Goal: Task Accomplishment & Management: Manage account settings

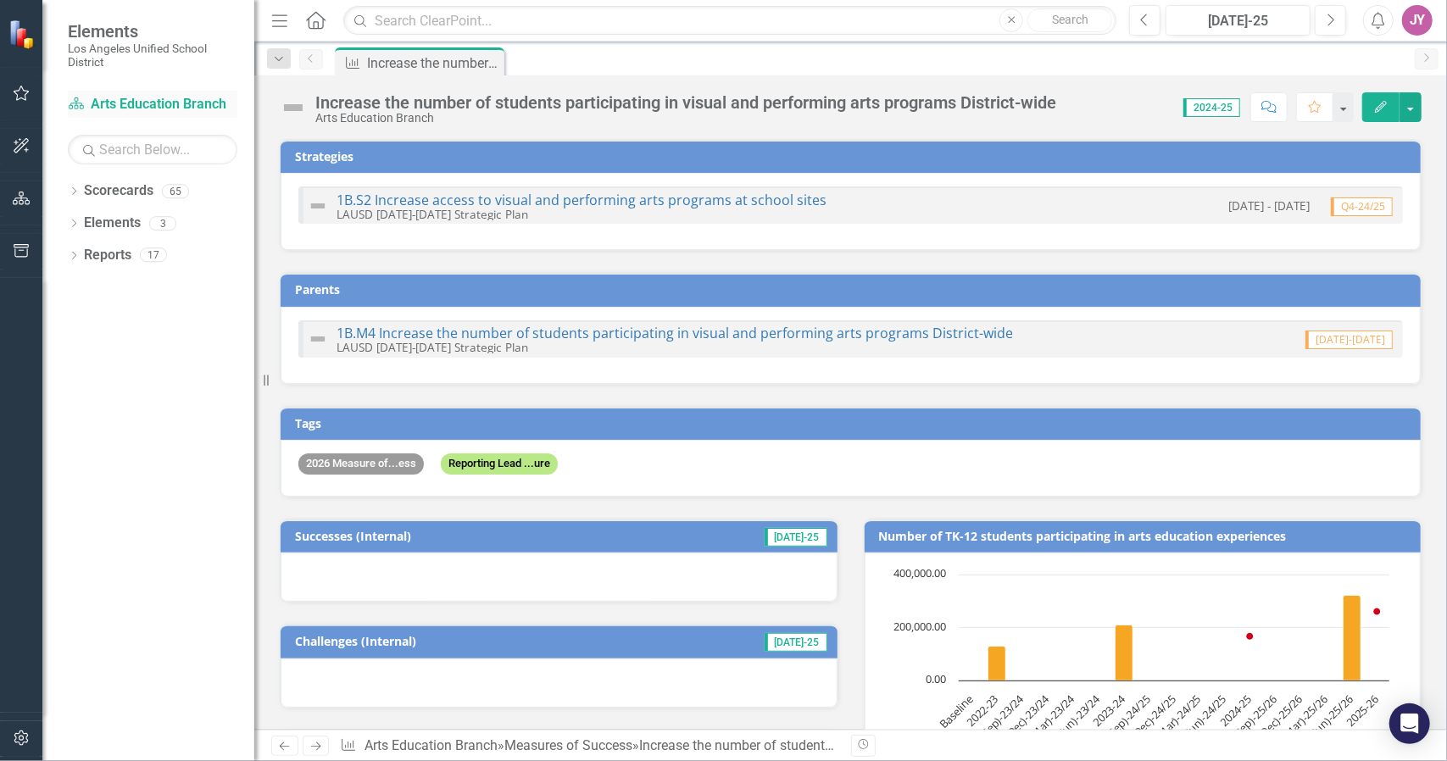
click at [130, 109] on link "Scorecard Arts Education Branch" at bounding box center [153, 105] width 170 height 20
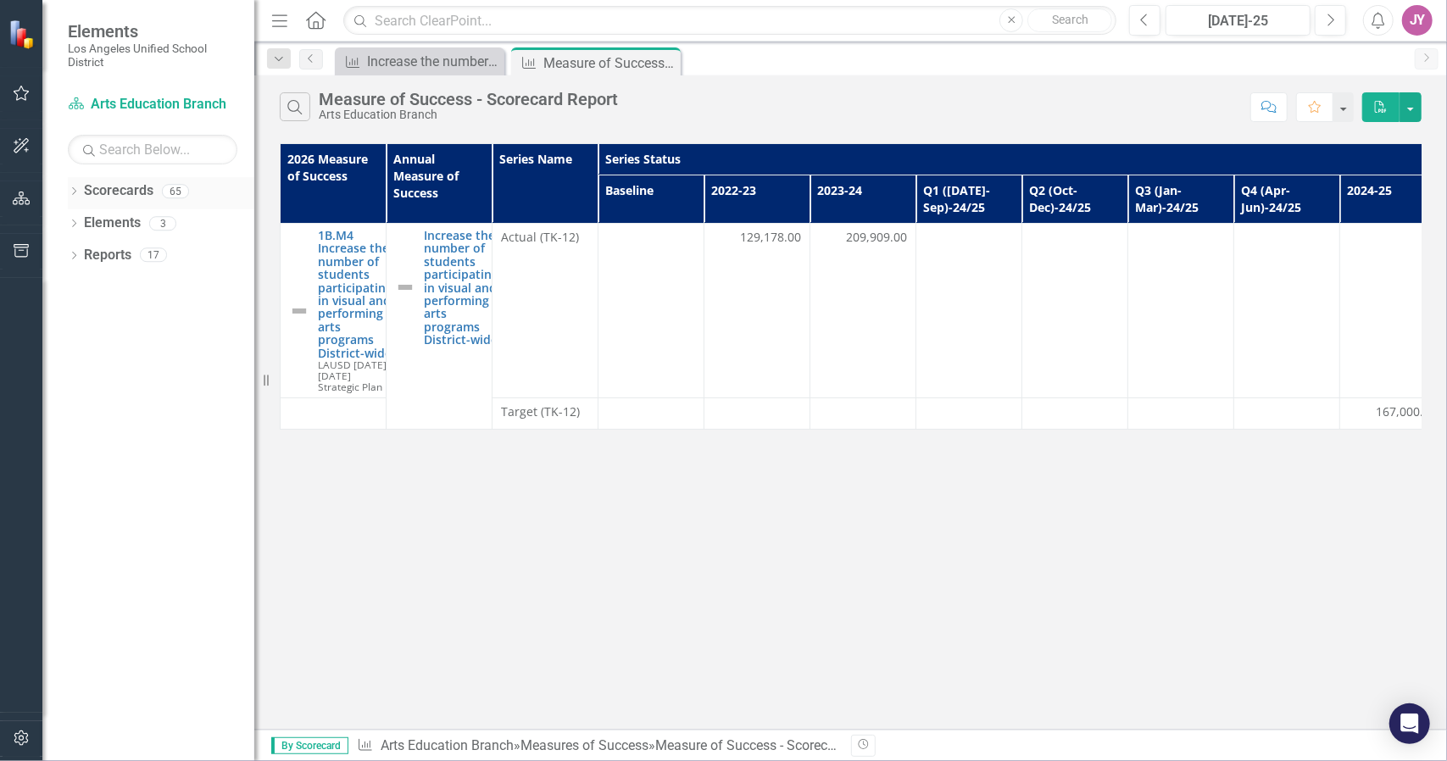
click at [75, 192] on icon "Dropdown" at bounding box center [74, 192] width 12 height 9
click at [87, 226] on icon "Dropdown" at bounding box center [82, 223] width 13 height 10
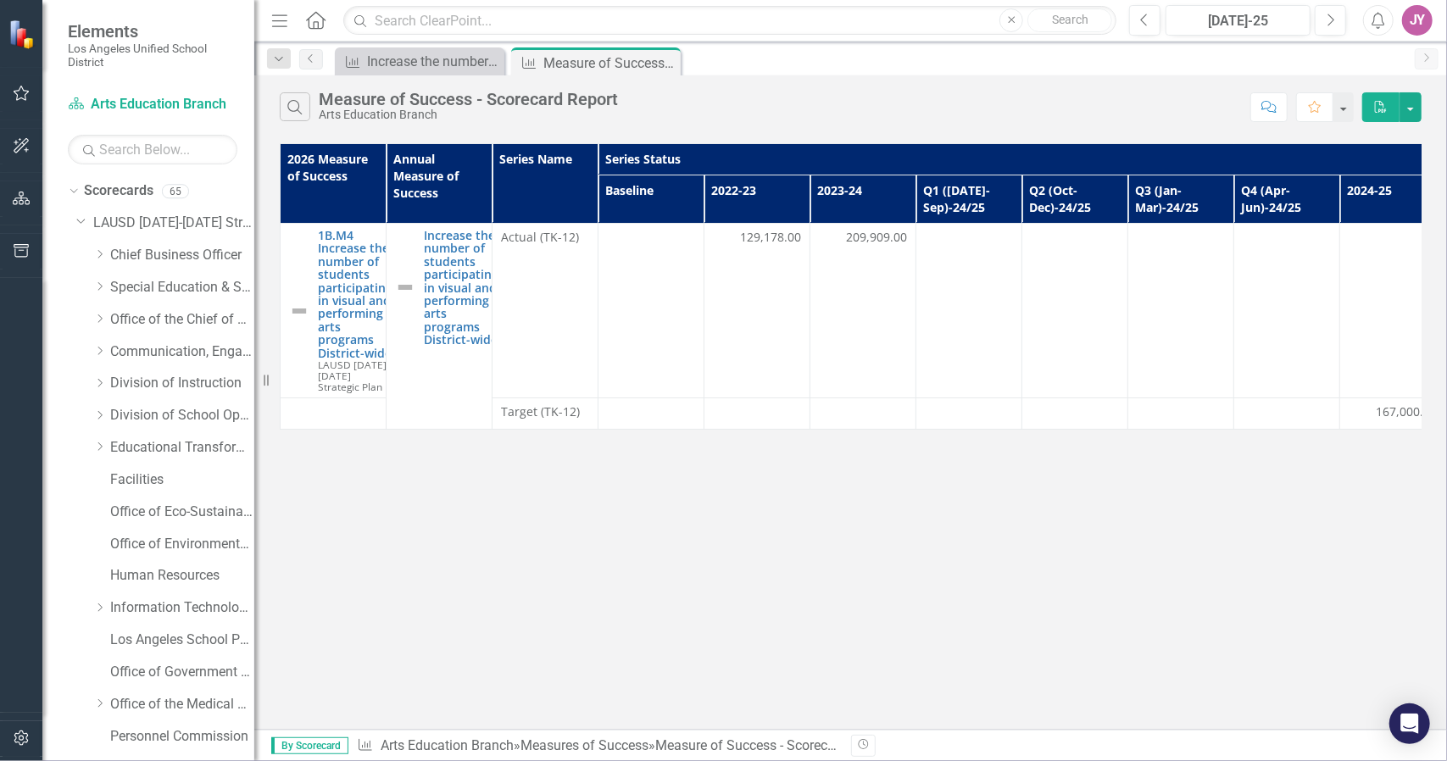
click at [91, 415] on div "Dropdown Division of School Operations" at bounding box center [165, 418] width 178 height 32
click at [101, 382] on icon "Dropdown" at bounding box center [99, 383] width 13 height 10
click at [207, 481] on link "Arts Education Branch" at bounding box center [190, 481] width 127 height 20
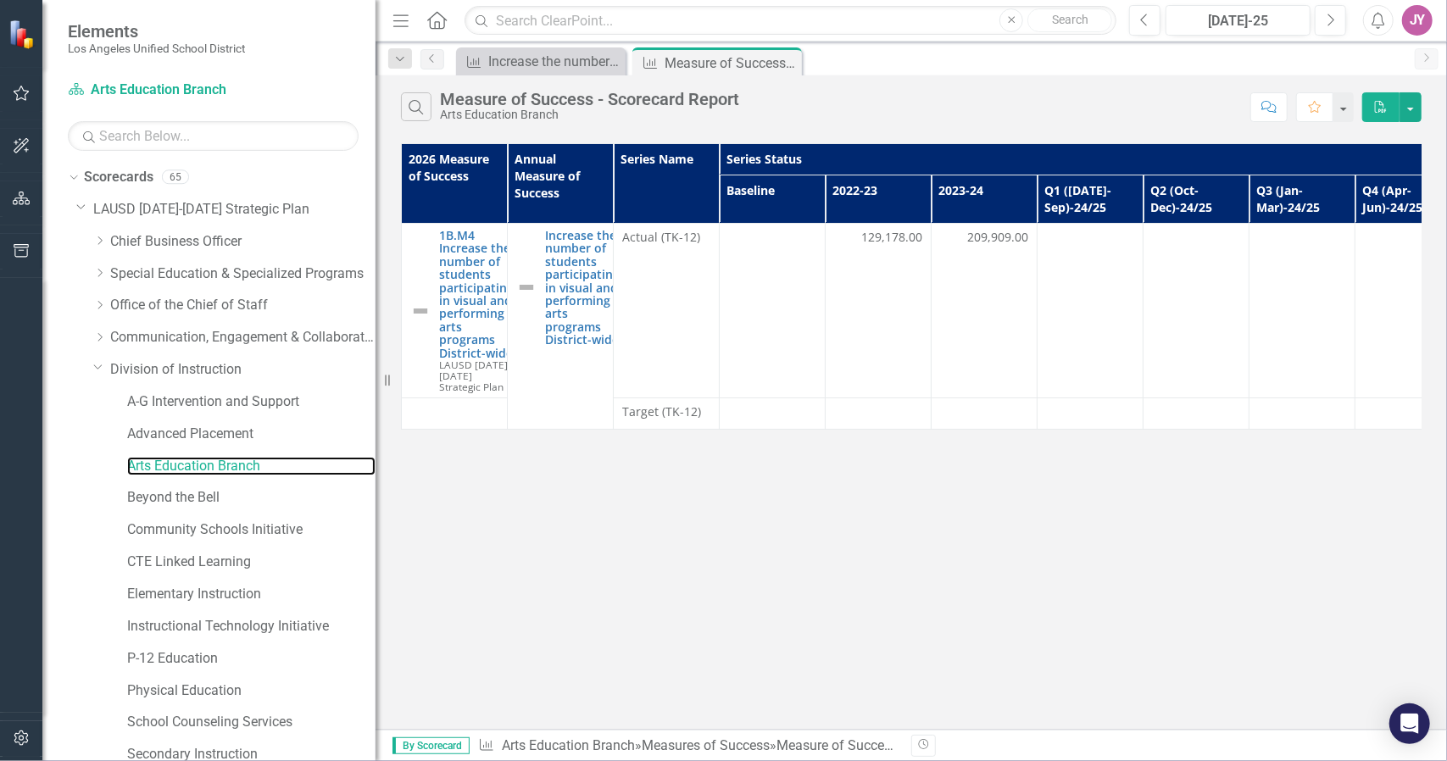
drag, startPoint x: 259, startPoint y: 481, endPoint x: 376, endPoint y: 491, distance: 116.6
click at [376, 491] on div "Resize" at bounding box center [383, 380] width 14 height 761
click at [243, 466] on link "Arts Education Branch" at bounding box center [251, 467] width 248 height 20
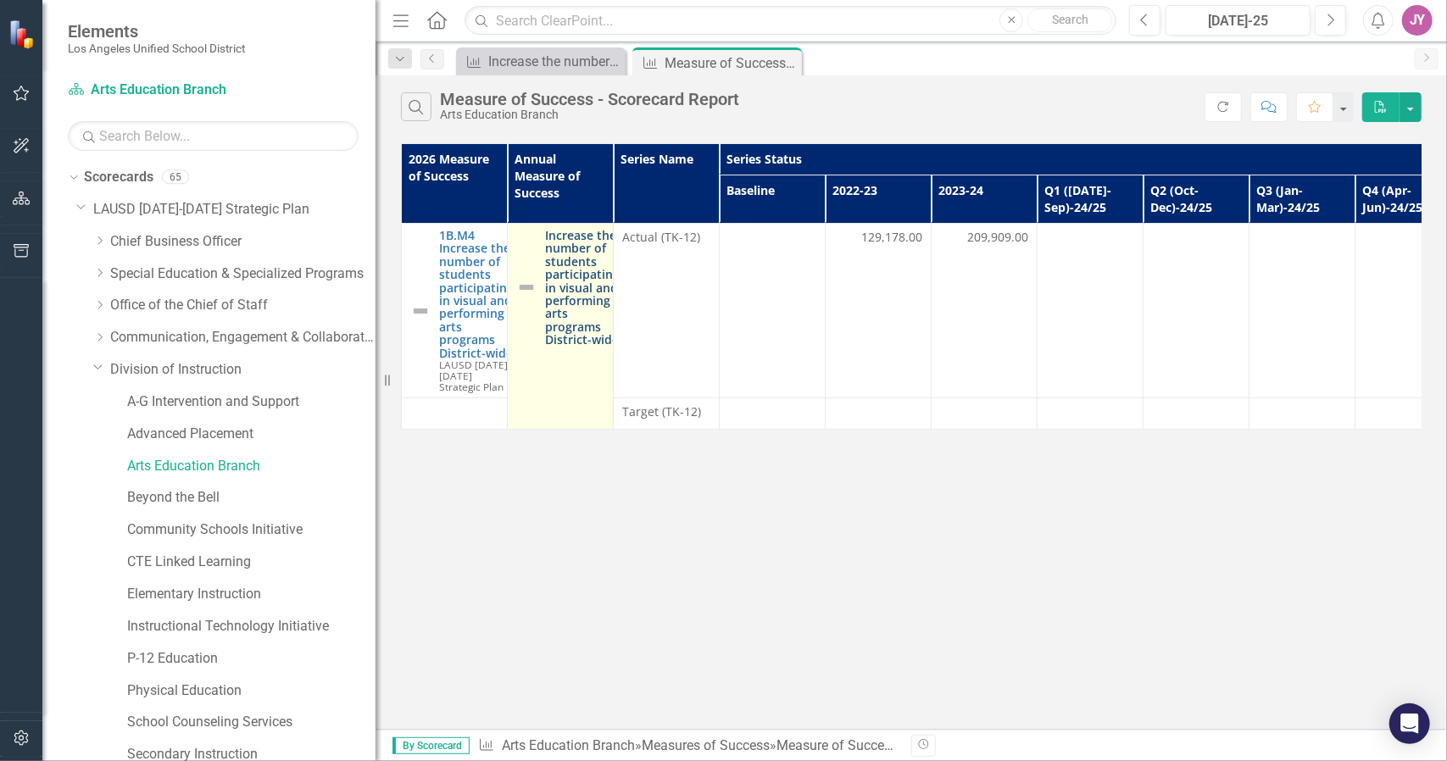
click at [572, 289] on link "Increase the number of students participating in visual and performing arts pro…" at bounding box center [582, 288] width 75 height 118
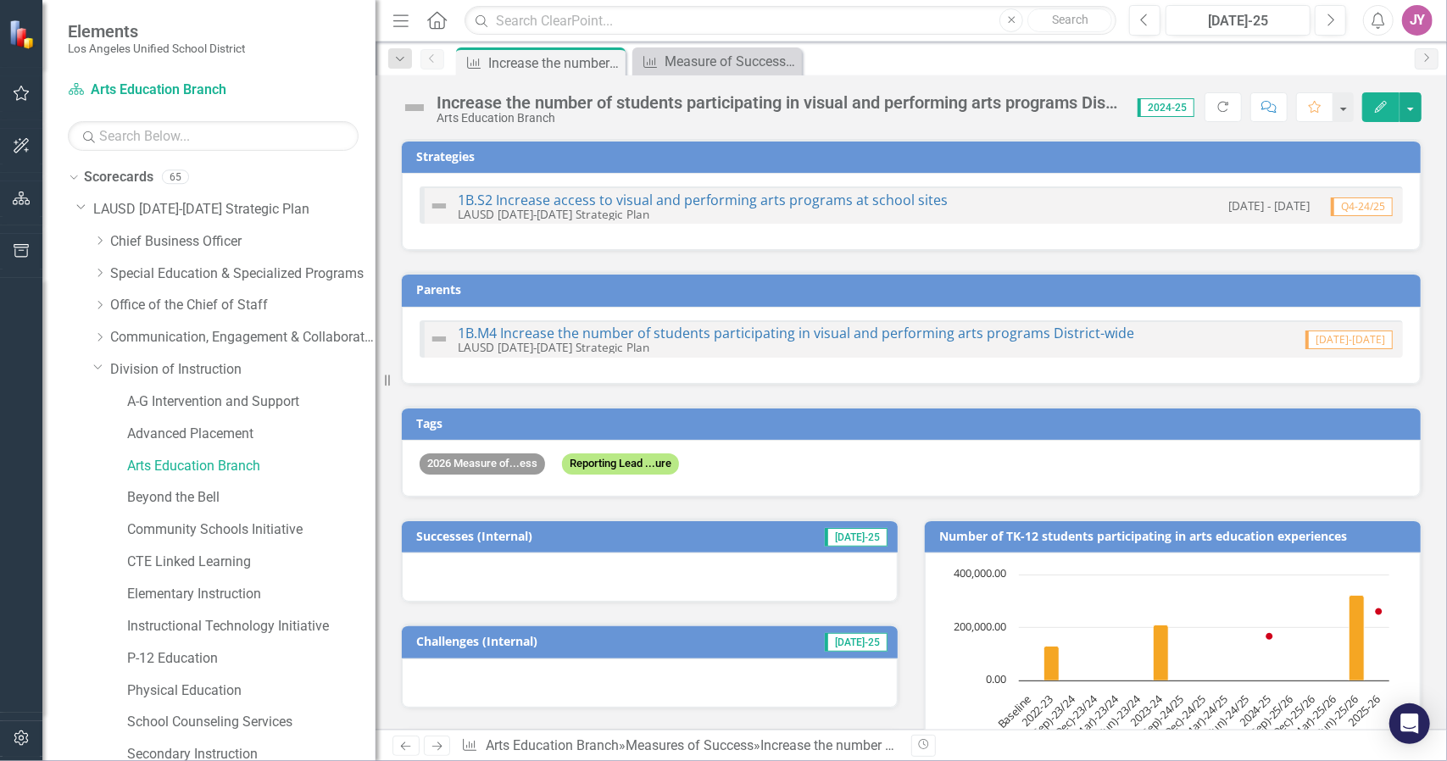
click at [1167, 106] on span "2024-25" at bounding box center [1166, 107] width 57 height 19
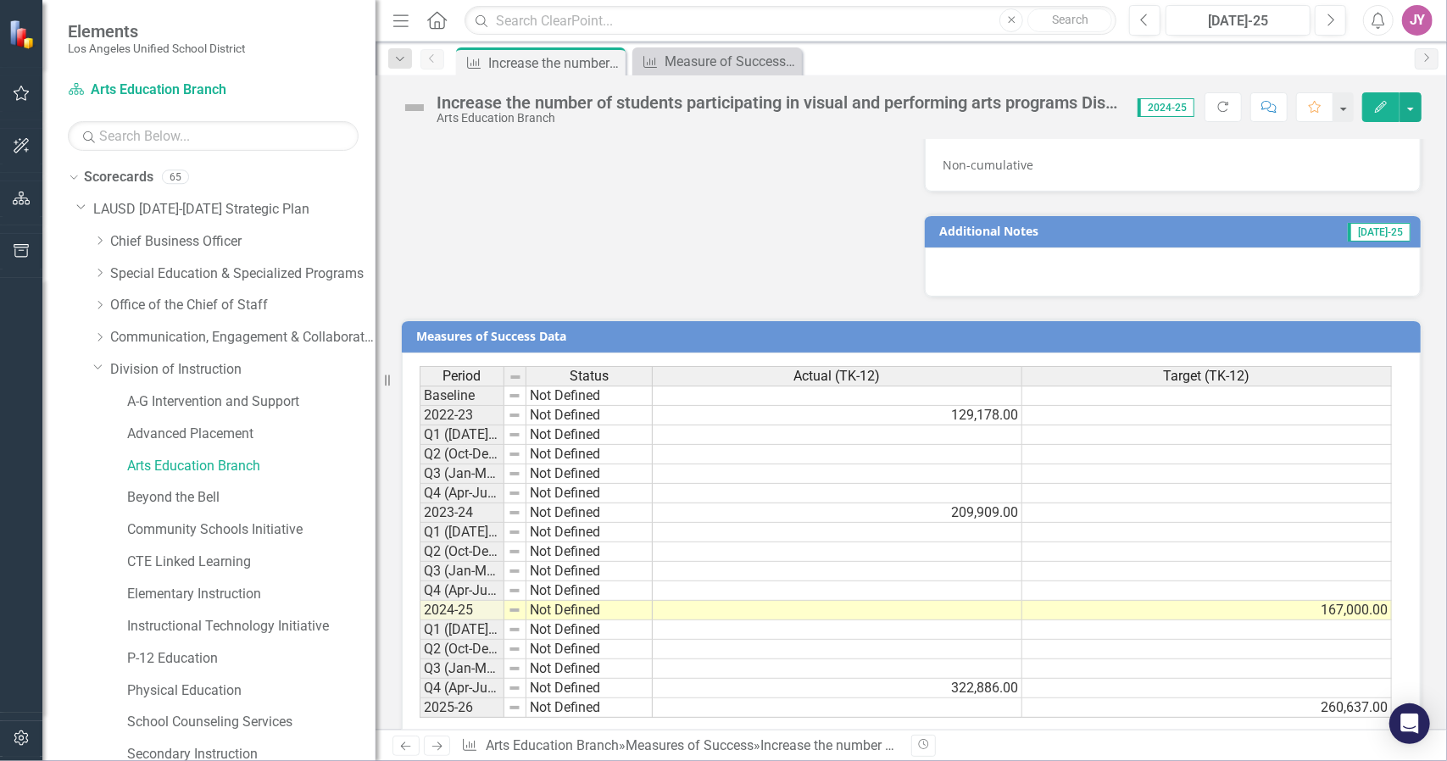
scroll to position [1402, 0]
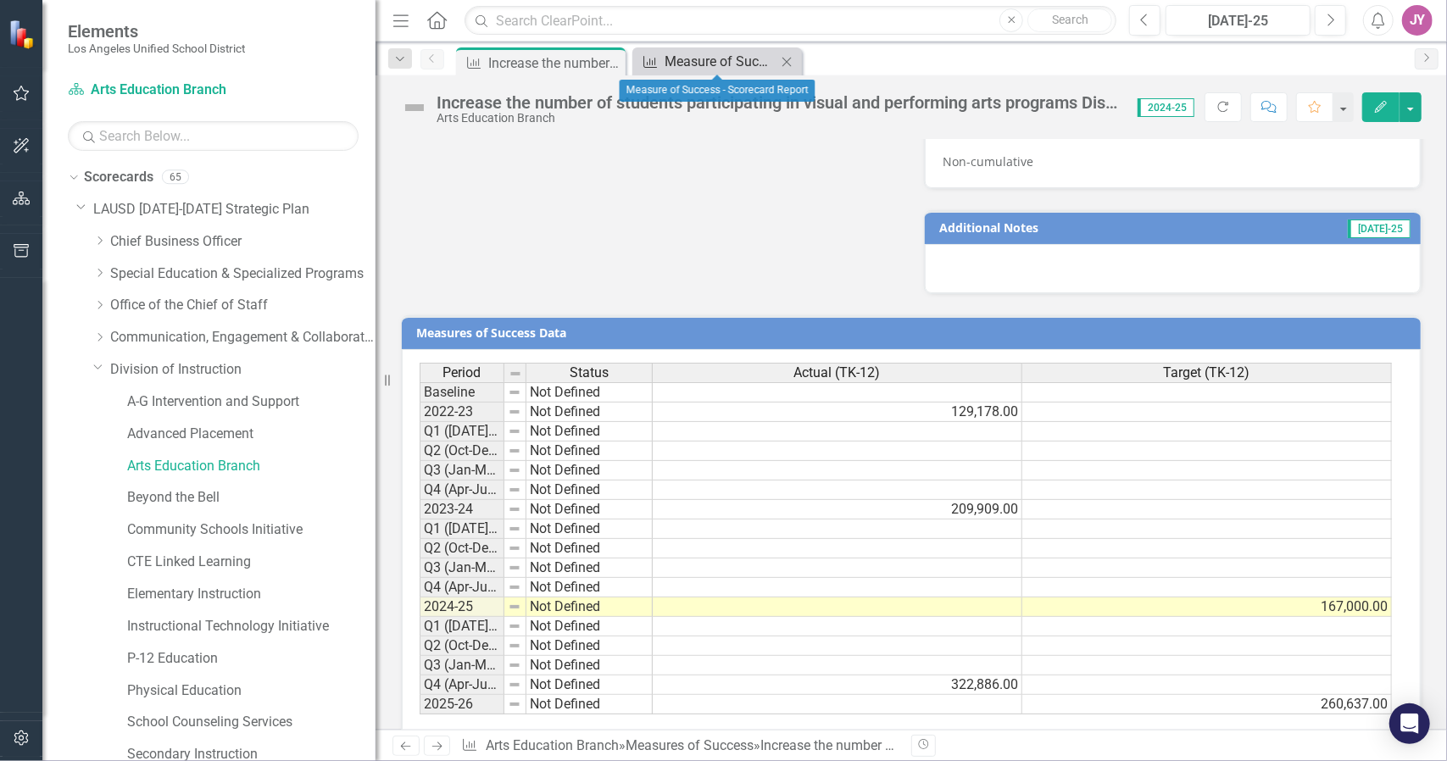
click at [703, 55] on div "Measure of Success - Scorecard Report" at bounding box center [721, 61] width 112 height 21
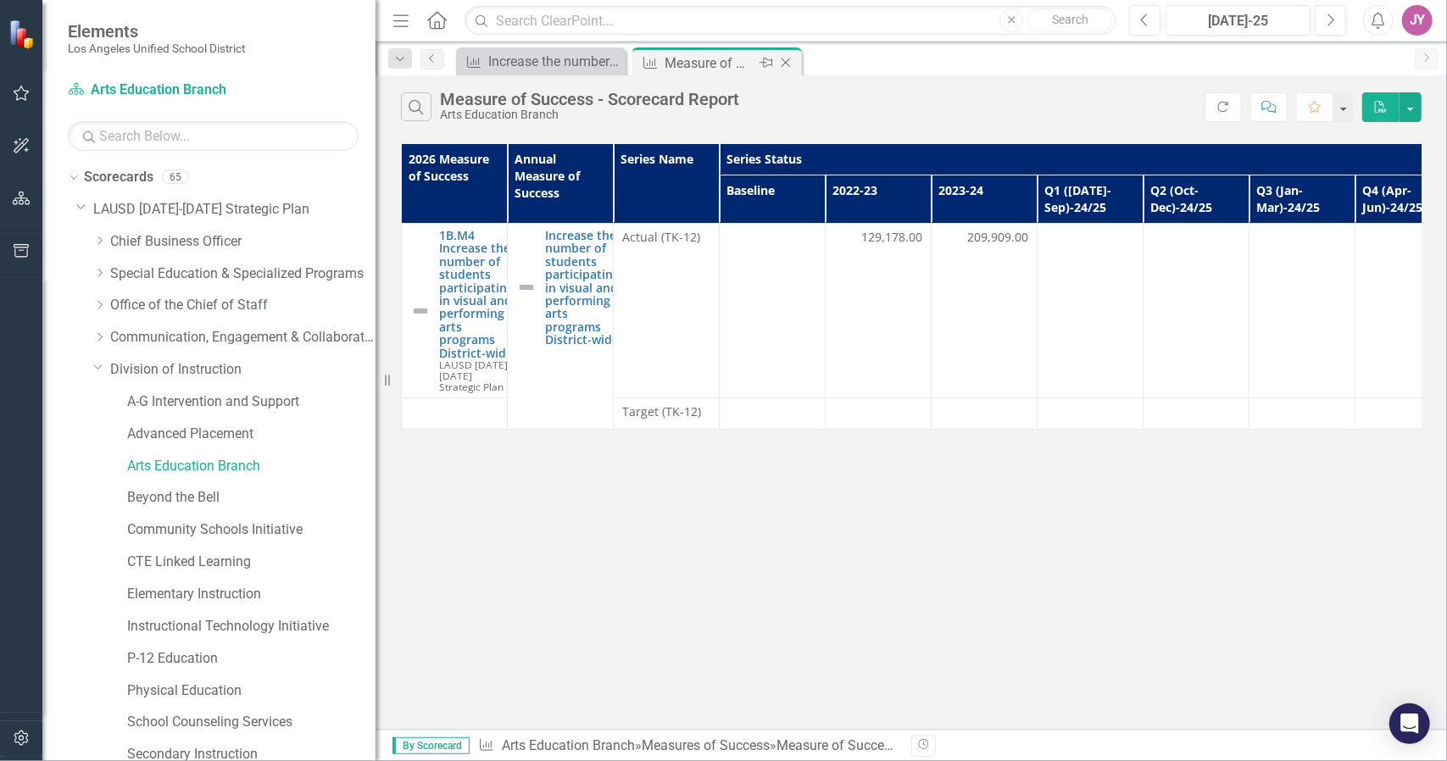
click at [724, 57] on div "Measure of Success - Scorecard Report" at bounding box center [710, 63] width 91 height 21
click at [722, 61] on div "Measure of Success - Scorecard Report" at bounding box center [710, 63] width 91 height 21
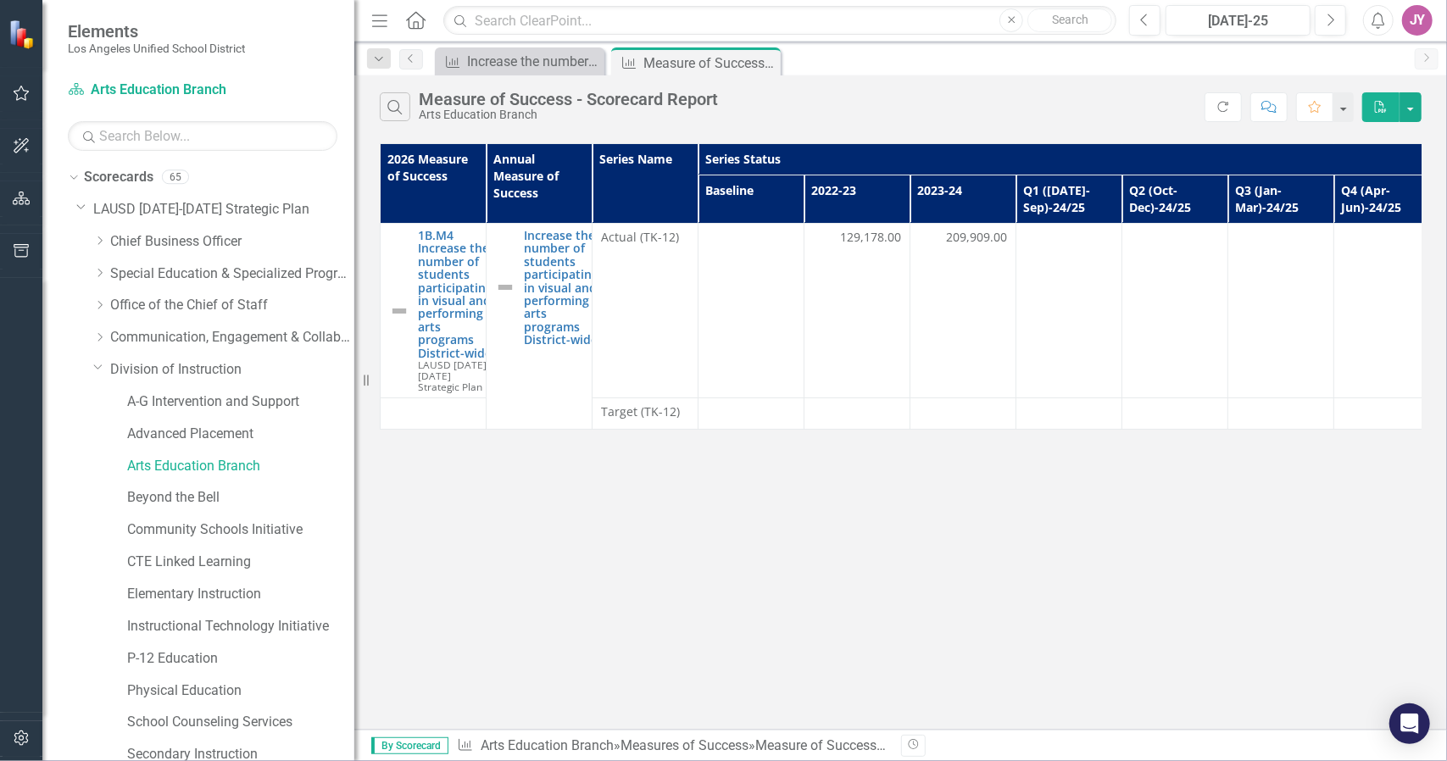
drag, startPoint x: 389, startPoint y: 383, endPoint x: 354, endPoint y: 388, distance: 35.0
click at [354, 388] on div "Resize" at bounding box center [361, 380] width 14 height 761
click at [1309, 107] on icon "Favorite" at bounding box center [1315, 107] width 15 height 12
click at [547, 69] on div "Increase the number of students participating in visual and performing arts pro…" at bounding box center [523, 61] width 112 height 21
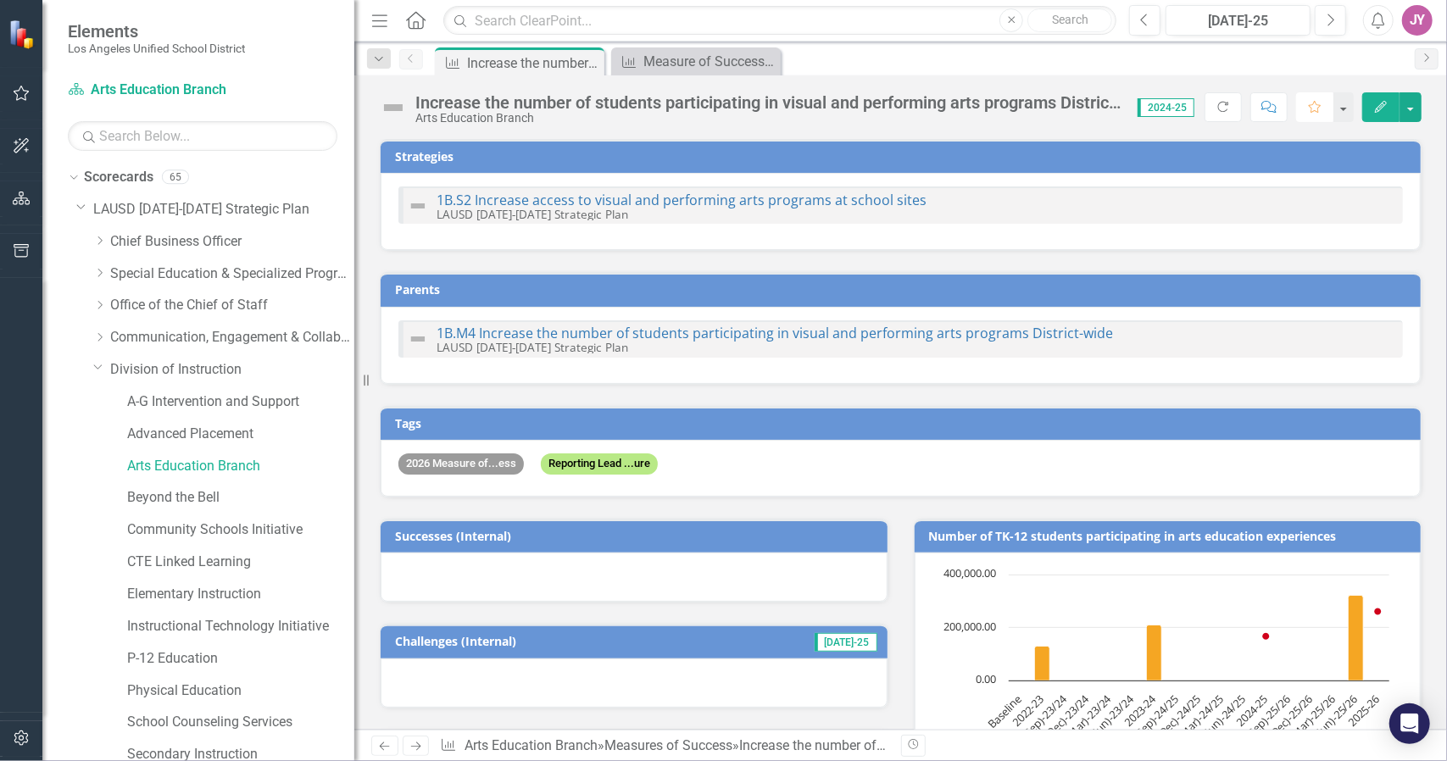
click at [1314, 112] on icon "Favorite" at bounding box center [1315, 107] width 15 height 12
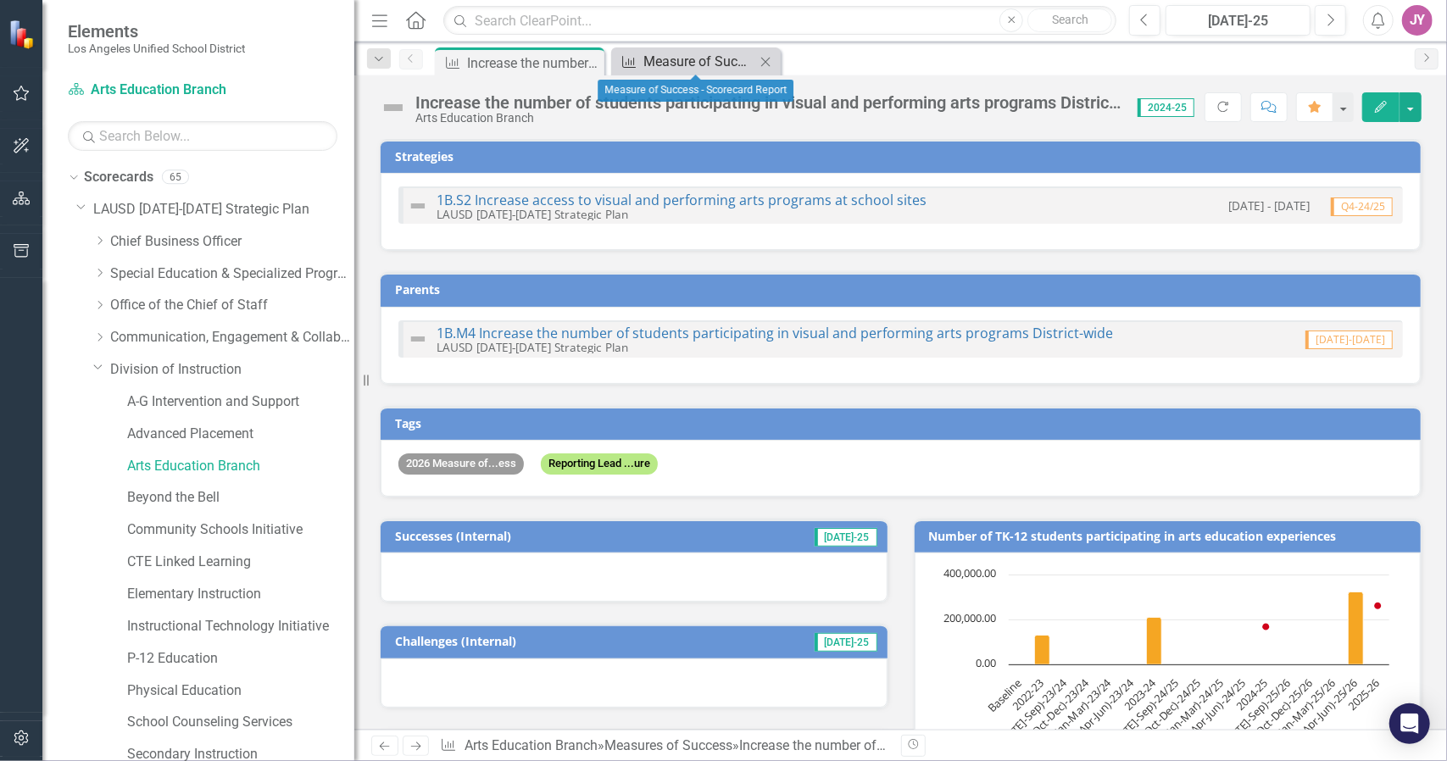
click at [700, 59] on div "Measure of Success - Scorecard Report" at bounding box center [700, 61] width 112 height 21
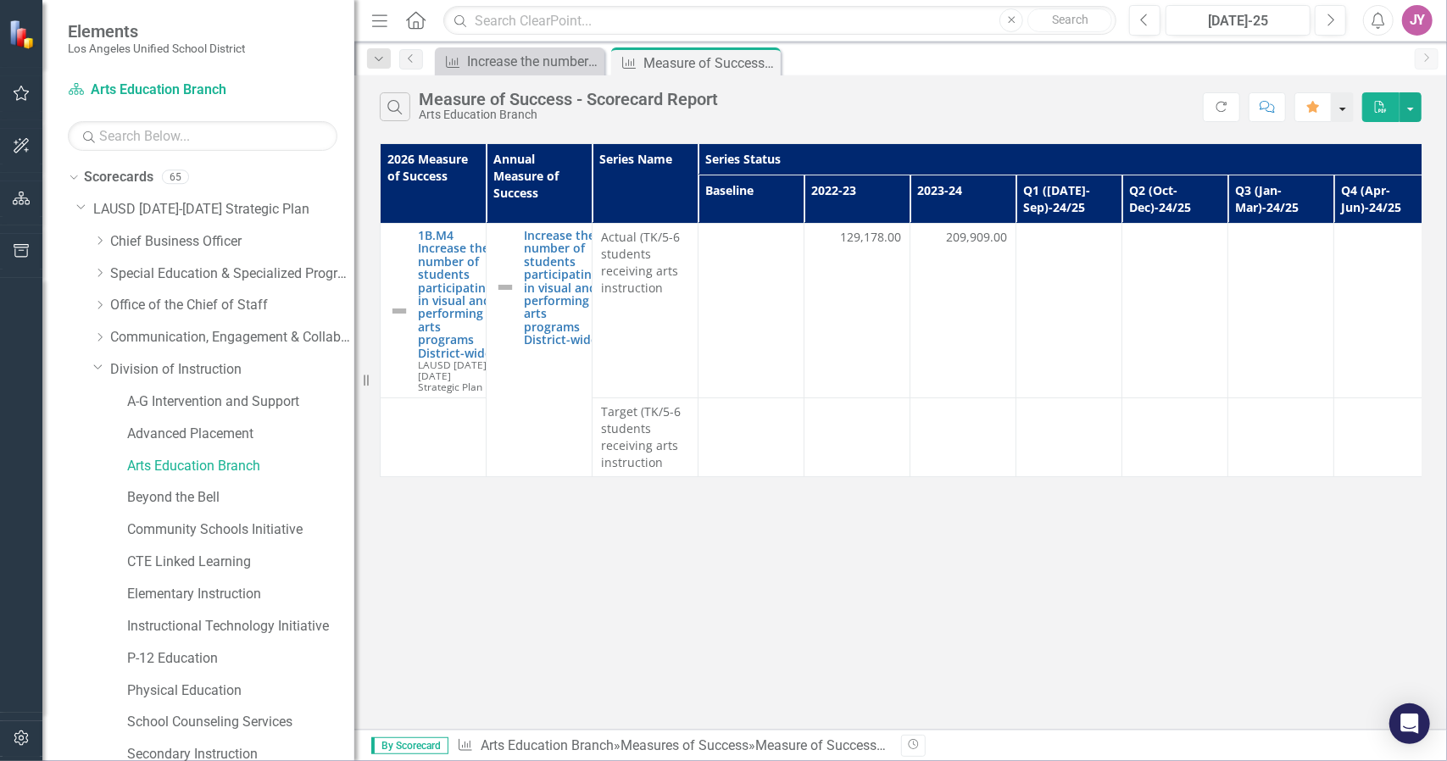
click at [1342, 102] on button "button" at bounding box center [1343, 107] width 22 height 30
click at [405, 55] on icon "Previous" at bounding box center [411, 58] width 14 height 10
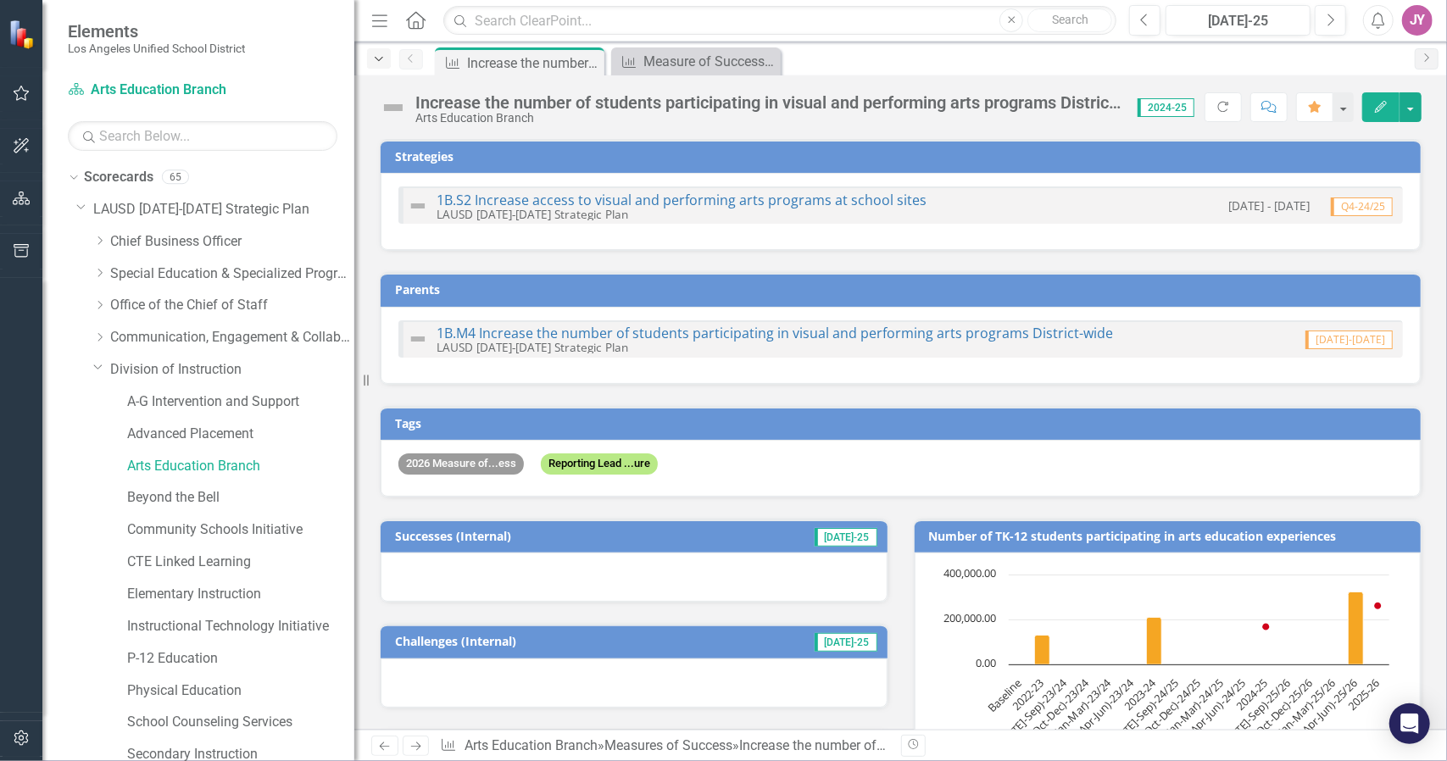
click at [382, 59] on icon "Dropdown" at bounding box center [378, 59] width 15 height 12
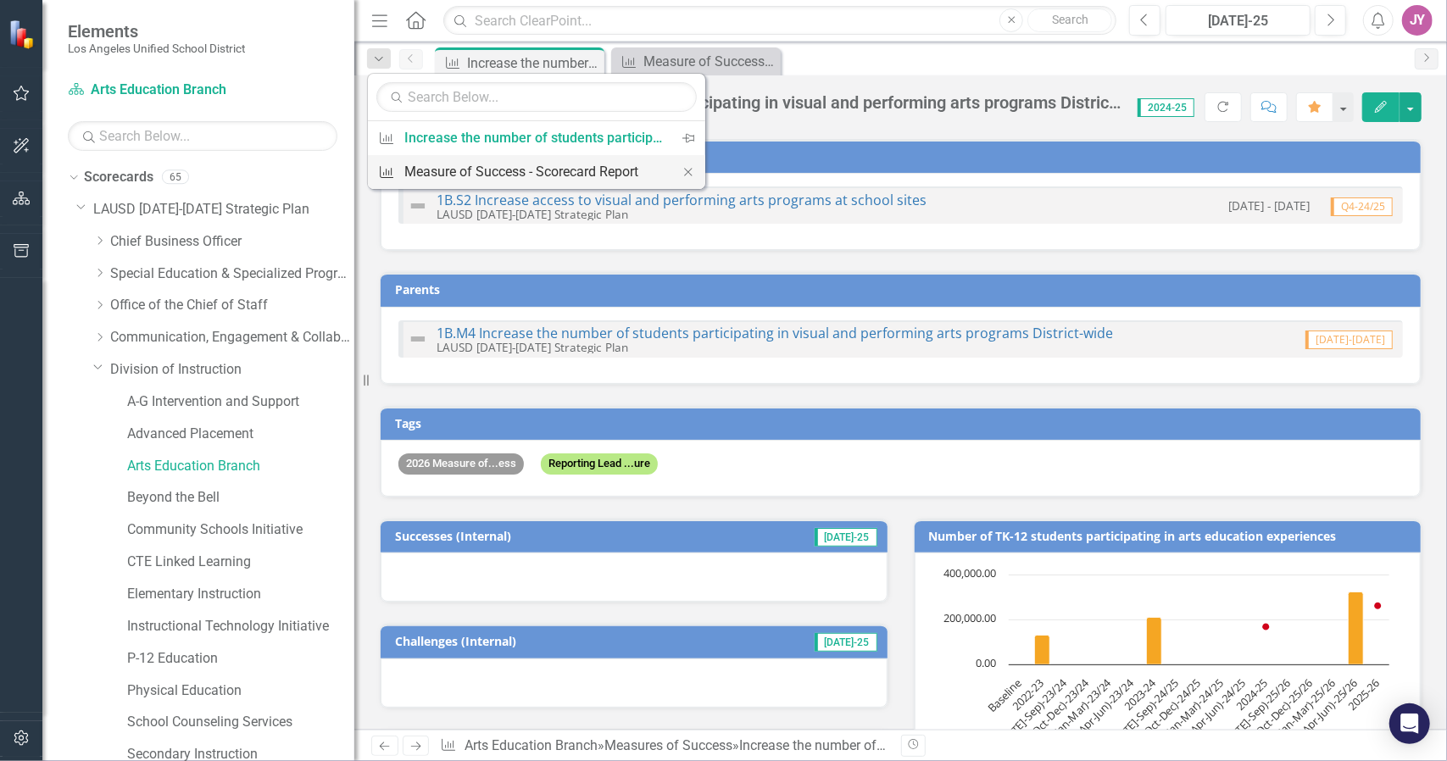
click at [508, 172] on div "Measure of Success - Scorecard Report" at bounding box center [533, 171] width 259 height 21
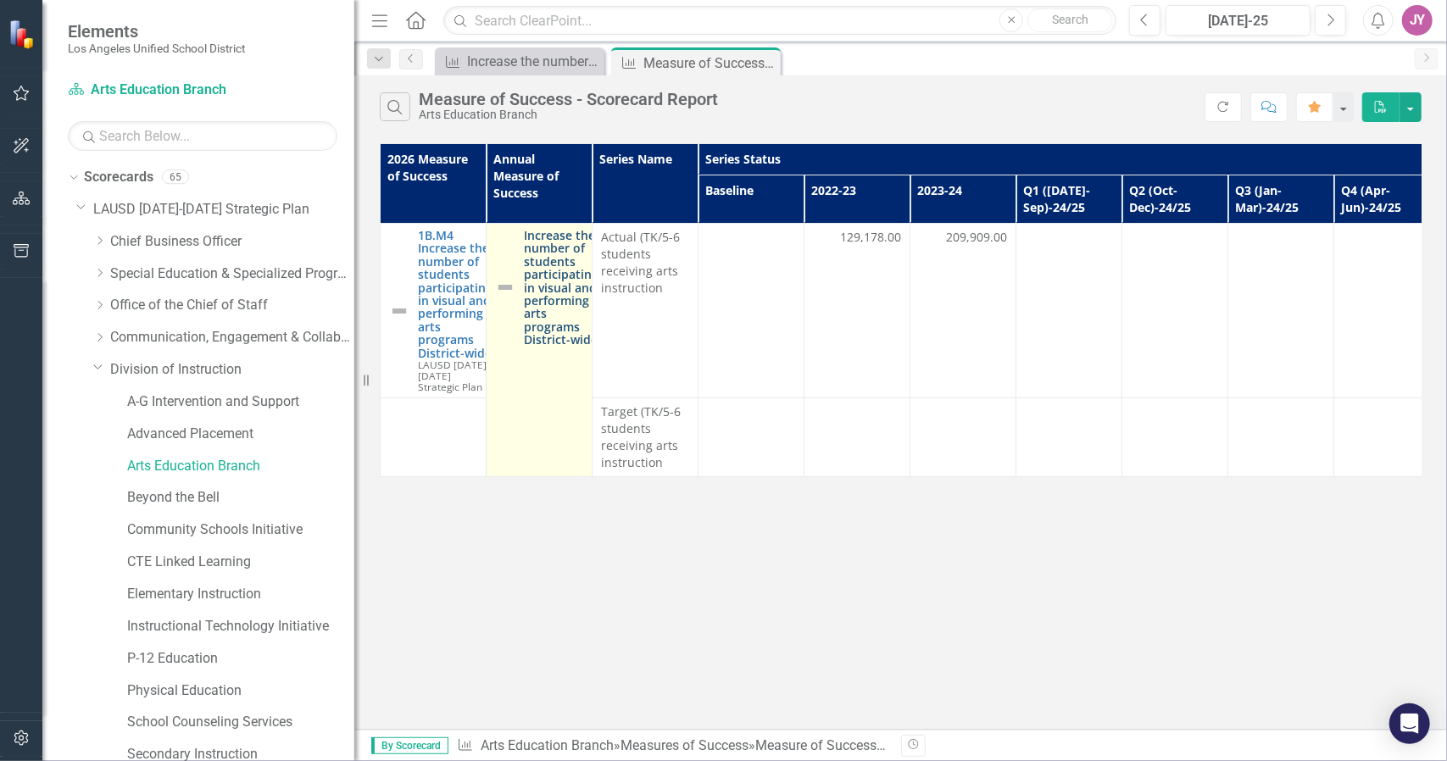
click at [566, 265] on link "Increase the number of students participating in visual and performing arts pro…" at bounding box center [561, 288] width 75 height 118
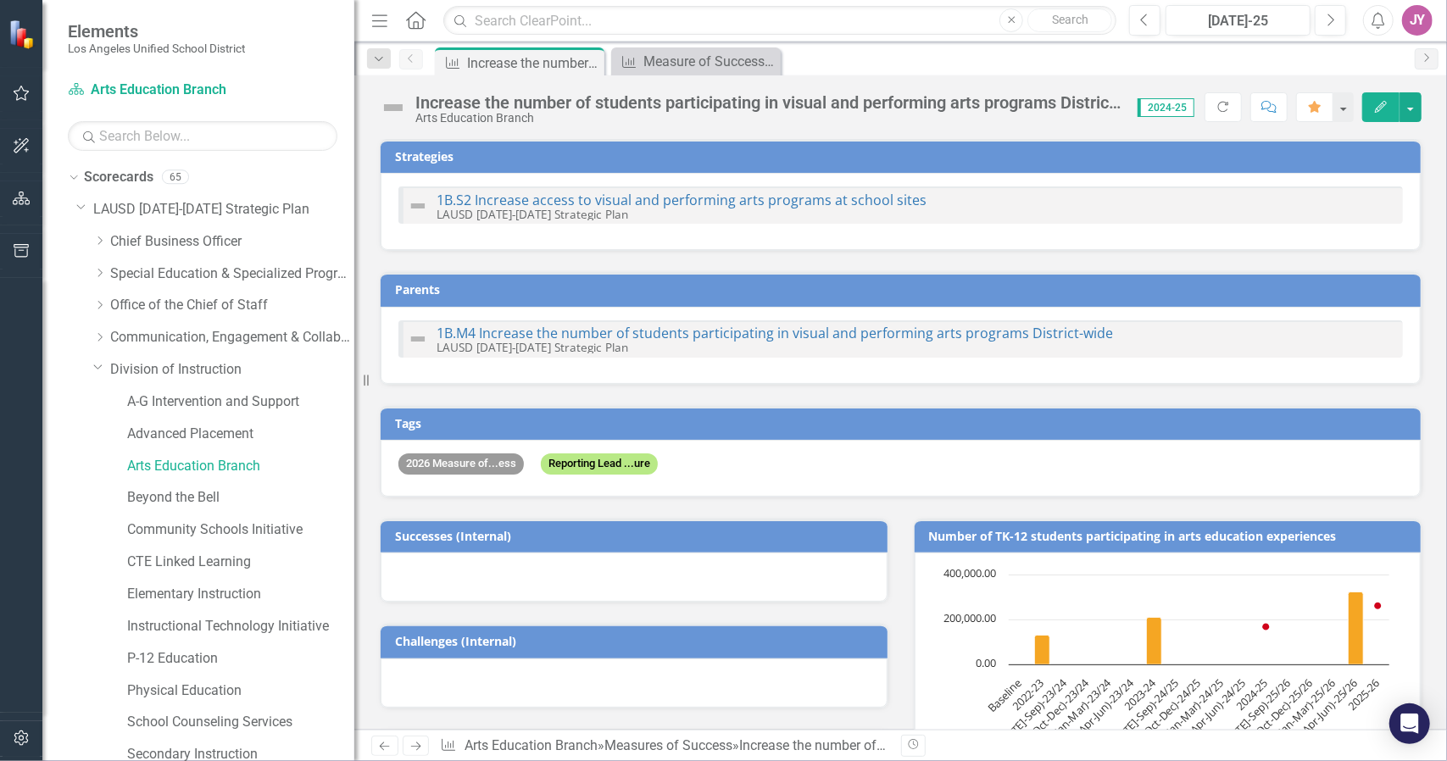
click at [529, 180] on div "1B.S2 Increase access to visual and performing arts programs at school sites LA…" at bounding box center [901, 211] width 1040 height 77
click at [686, 62] on div "Measure of Success - Scorecard Report" at bounding box center [700, 61] width 112 height 21
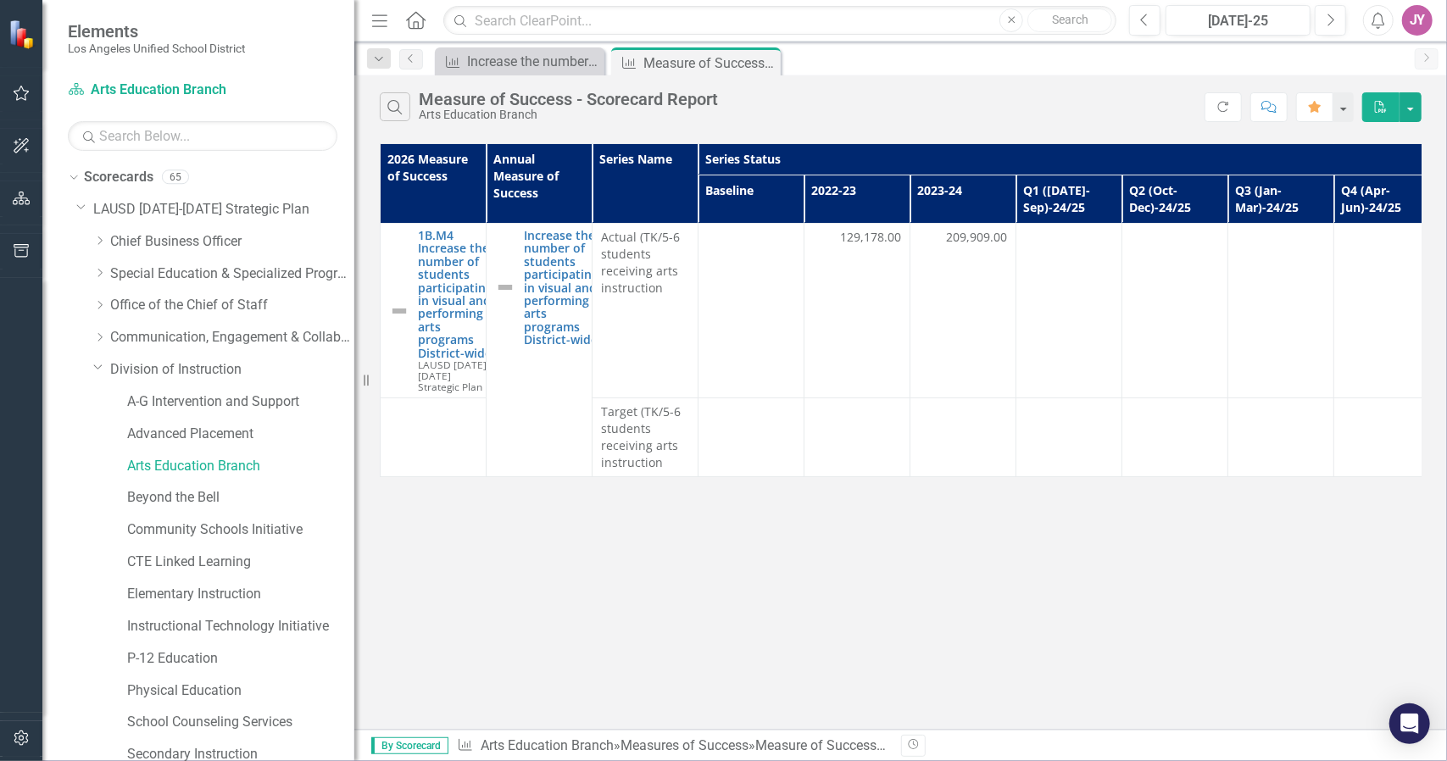
click at [516, 170] on th "Annual Measure of Success" at bounding box center [540, 184] width 106 height 80
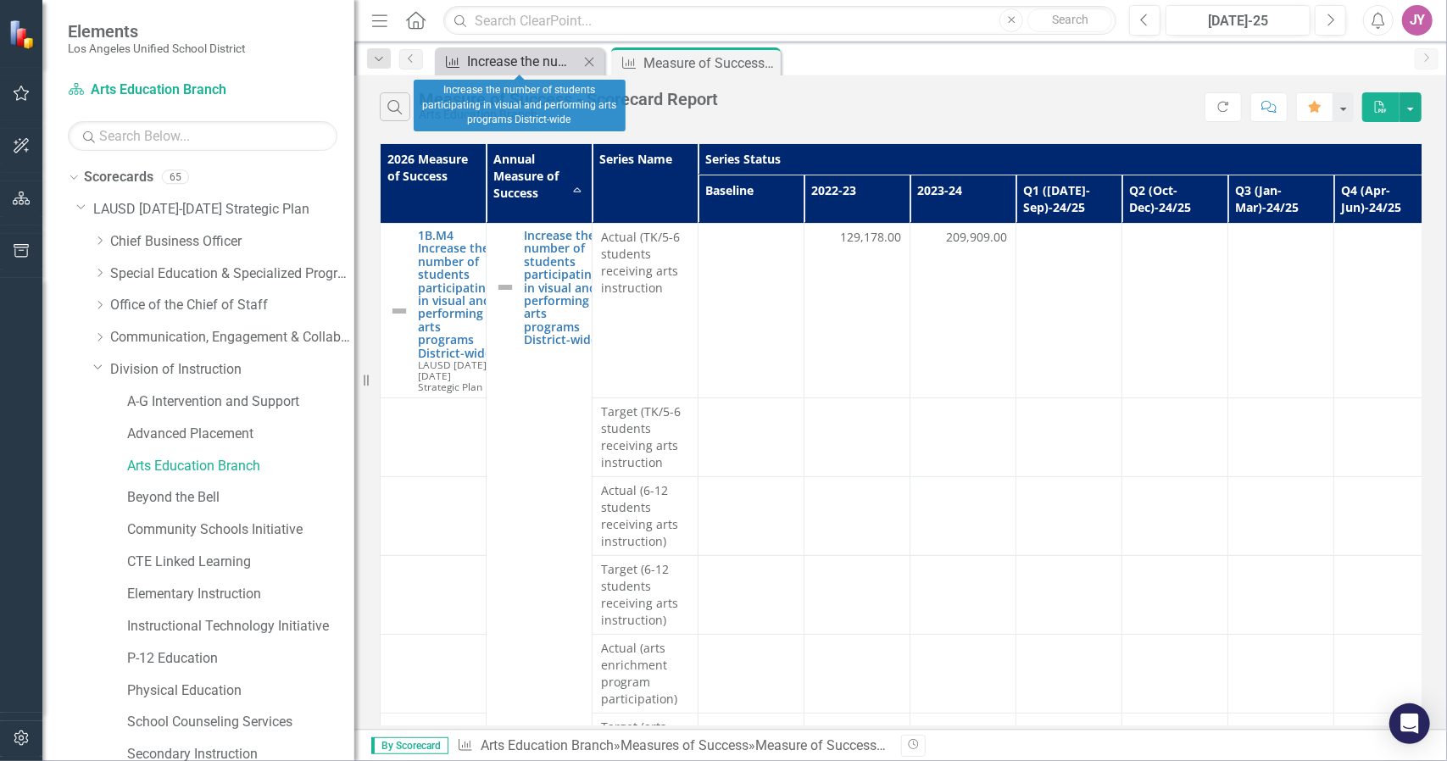
click at [542, 62] on div "Increase the number of students participating in visual and performing arts pro…" at bounding box center [523, 61] width 112 height 21
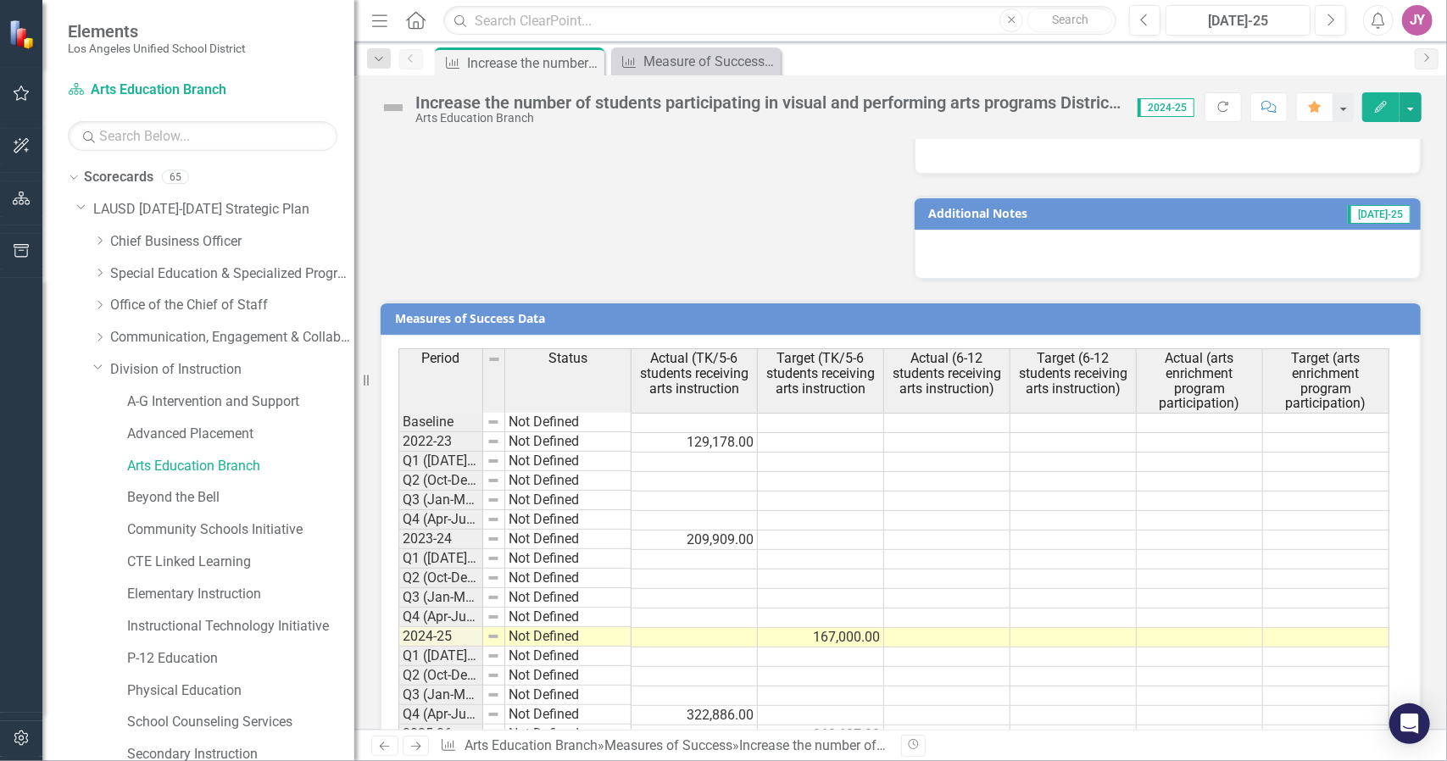
scroll to position [1535, 0]
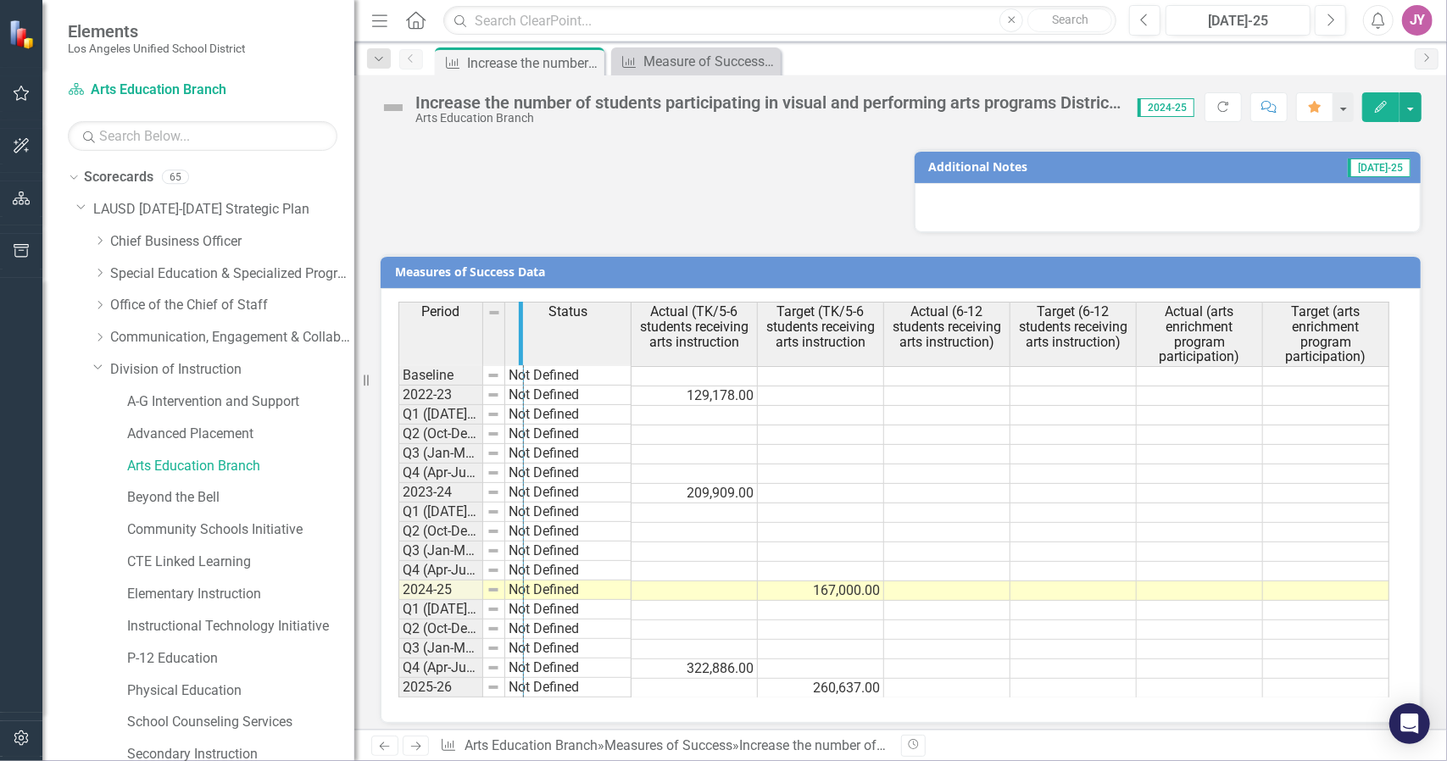
drag, startPoint x: 481, startPoint y: 343, endPoint x: 521, endPoint y: 343, distance: 40.7
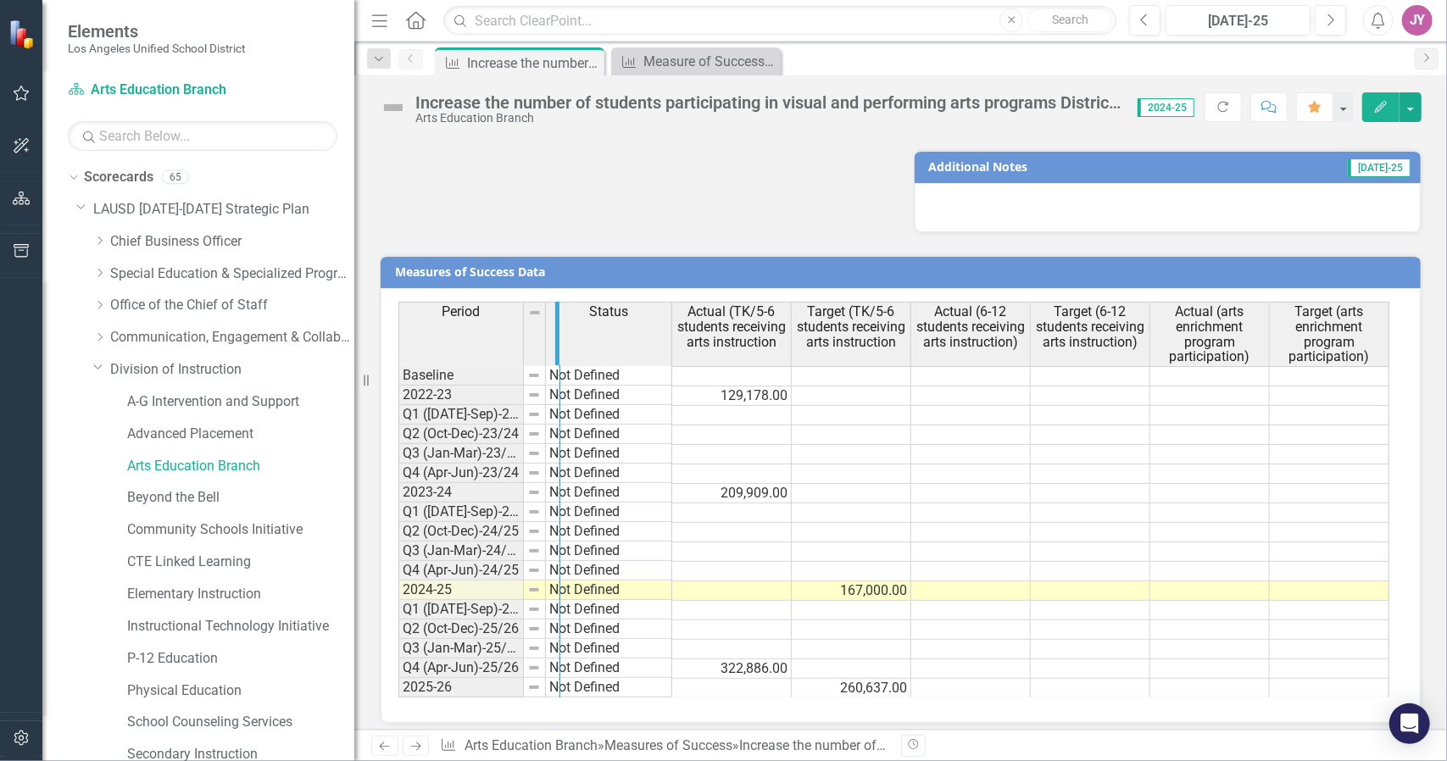
drag, startPoint x: 521, startPoint y: 332, endPoint x: 557, endPoint y: 337, distance: 36.8
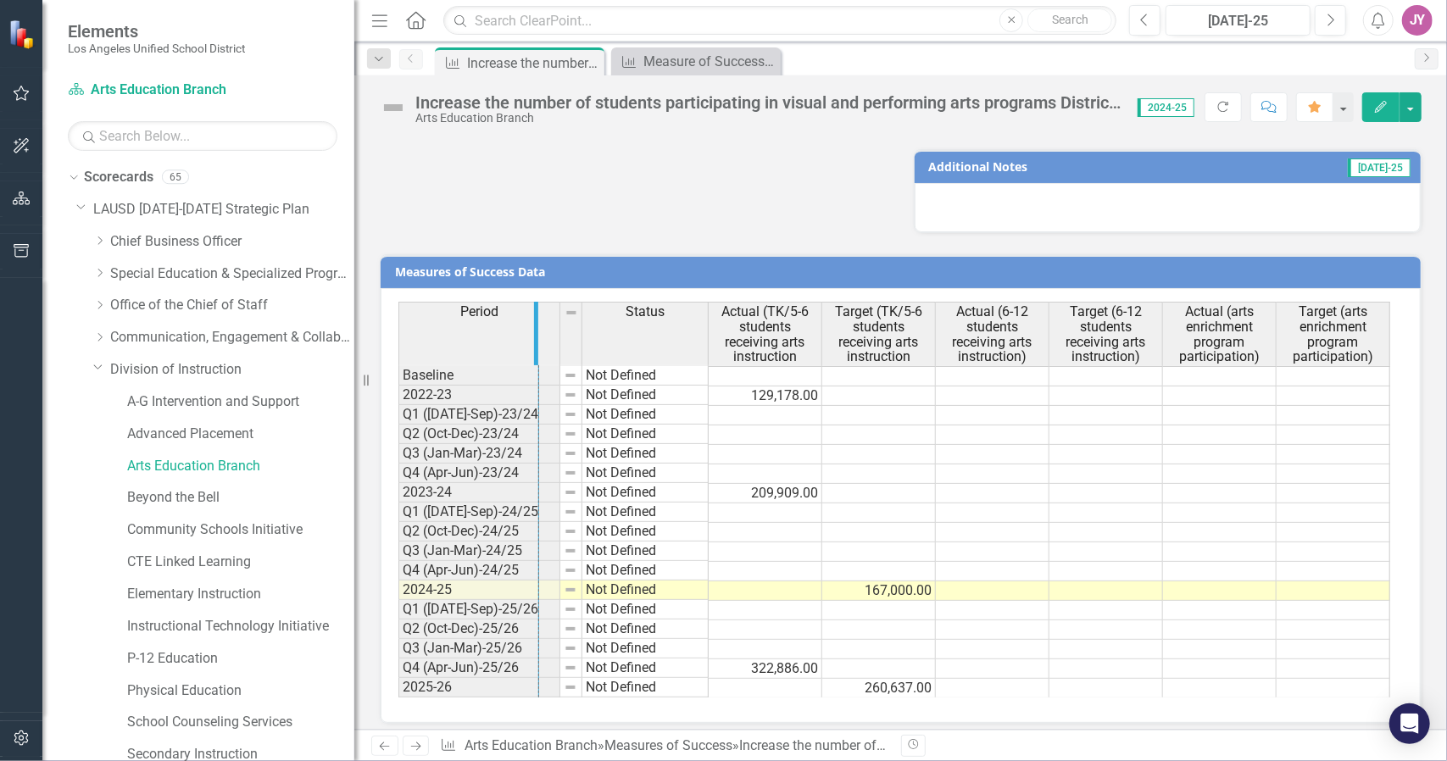
drag, startPoint x: 557, startPoint y: 337, endPoint x: 534, endPoint y: 338, distance: 23.0
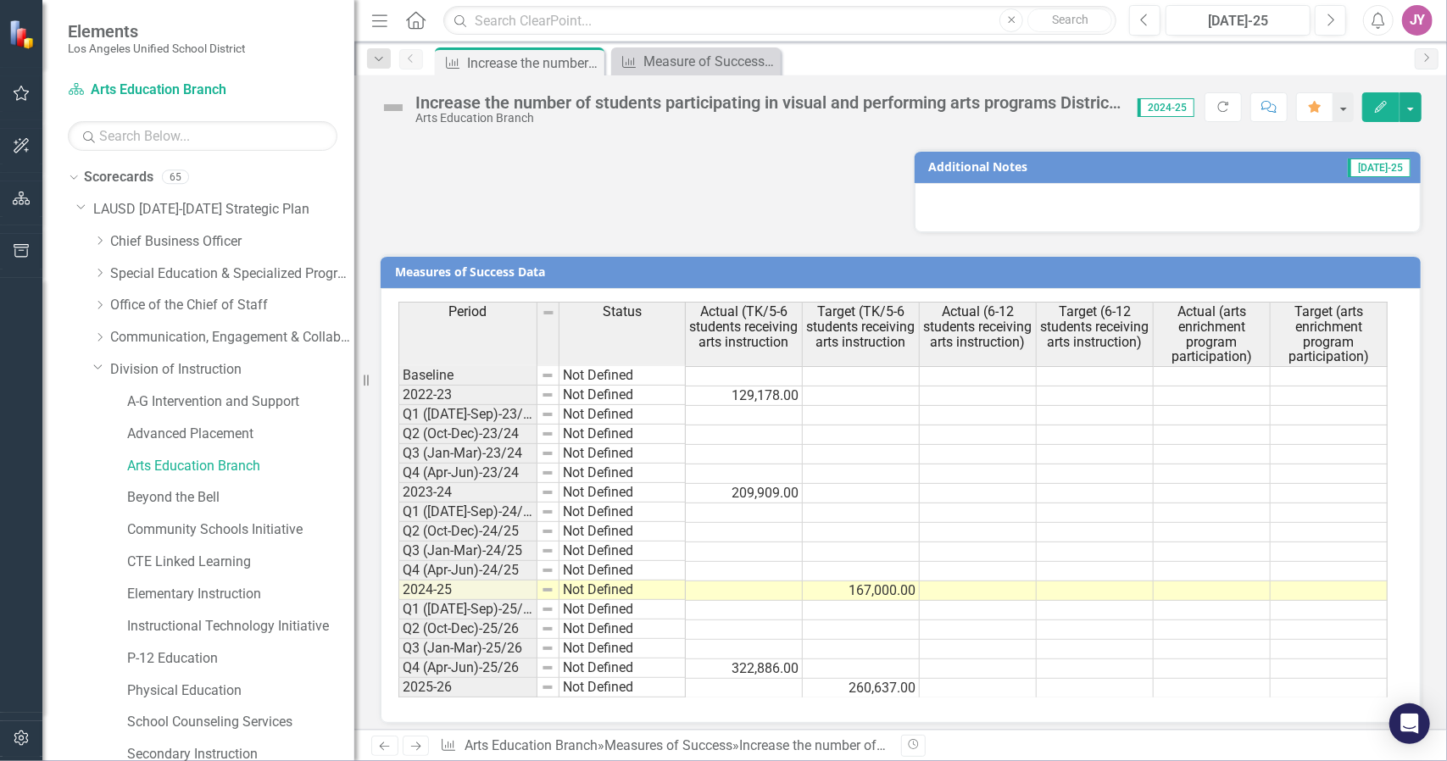
click at [711, 562] on td at bounding box center [744, 572] width 117 height 20
click at [744, 562] on td at bounding box center [744, 572] width 117 height 20
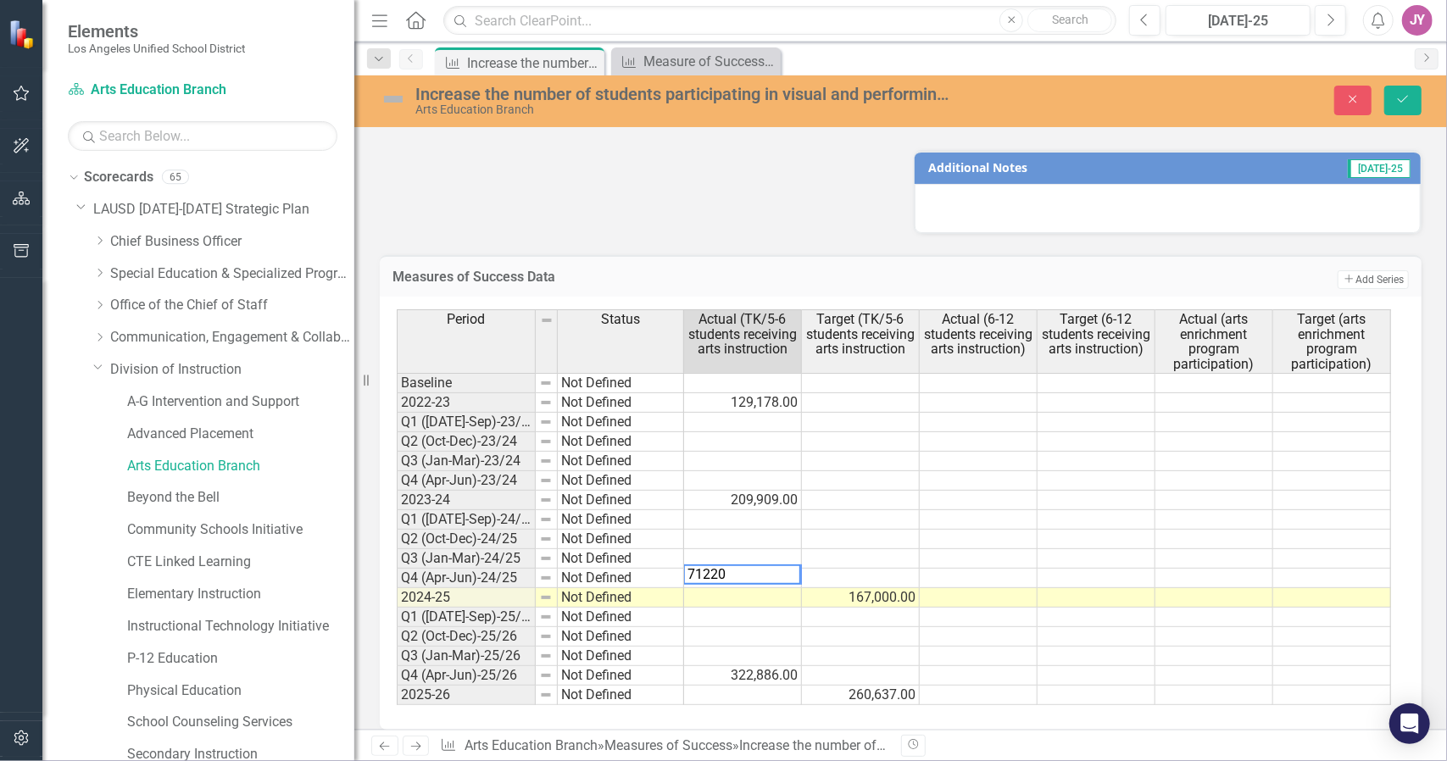
type textarea "71220"
click at [873, 549] on td at bounding box center [861, 559] width 118 height 20
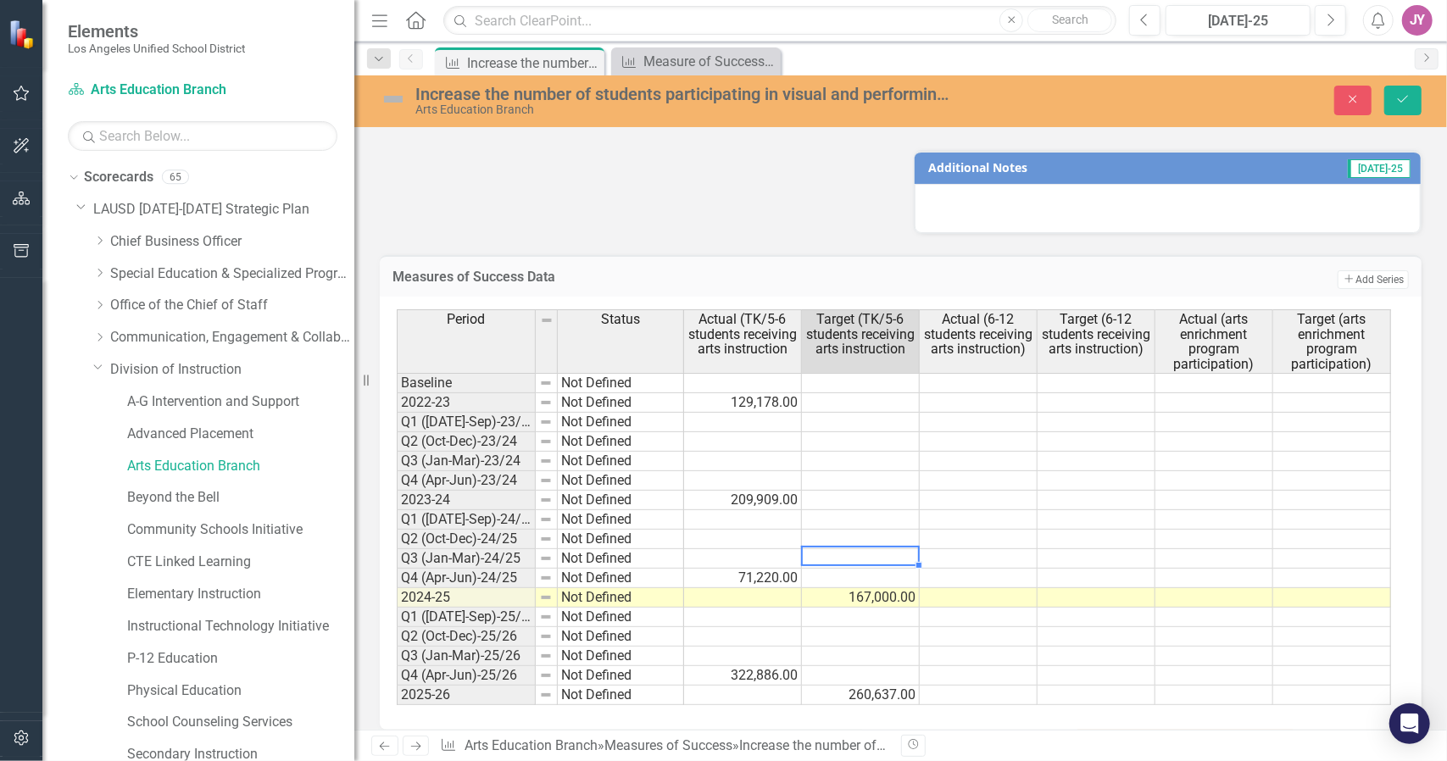
click at [794, 570] on td "71,220.00" at bounding box center [743, 579] width 118 height 20
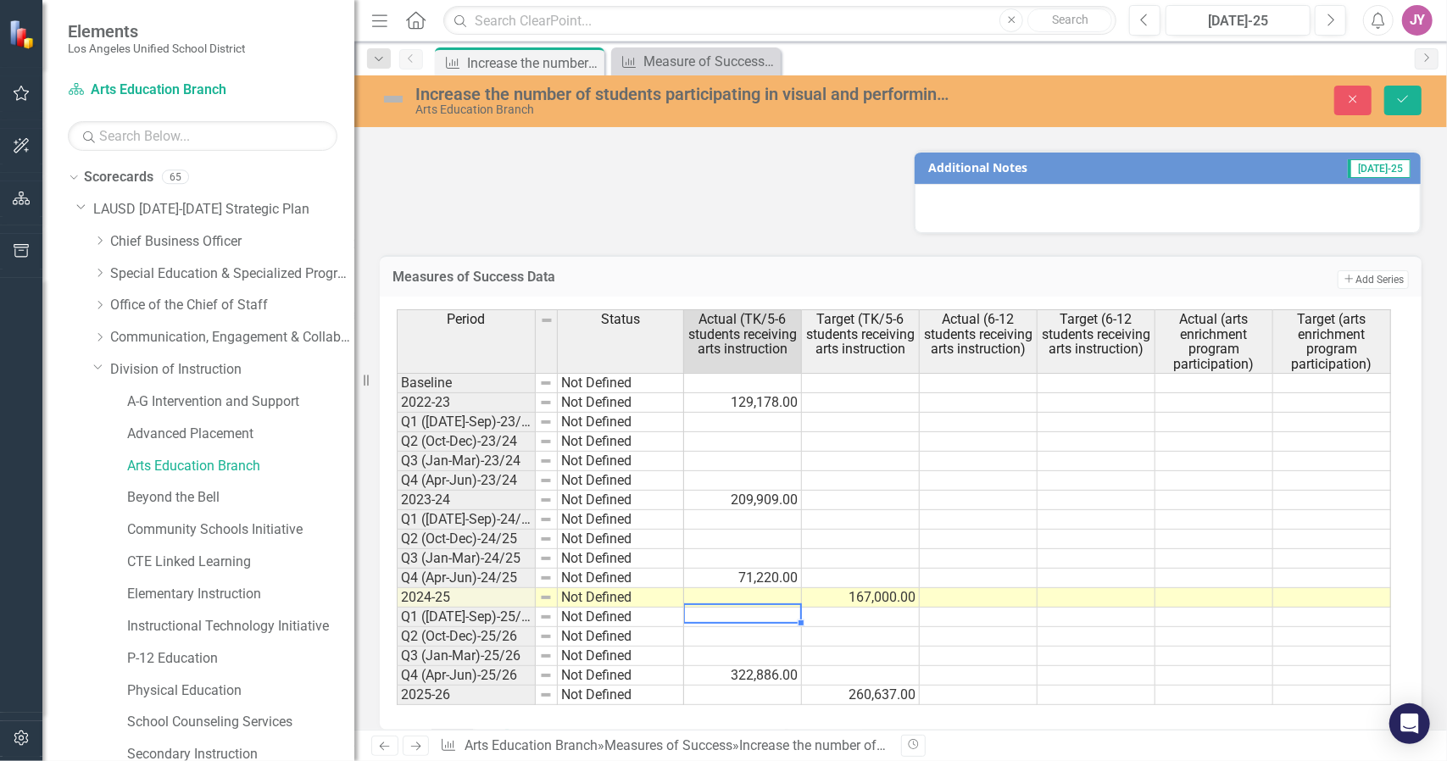
click at [770, 608] on td at bounding box center [743, 618] width 118 height 20
click at [785, 569] on td "71,220.00" at bounding box center [743, 579] width 118 height 20
click at [1404, 100] on icon "submit" at bounding box center [1403, 99] width 10 height 7
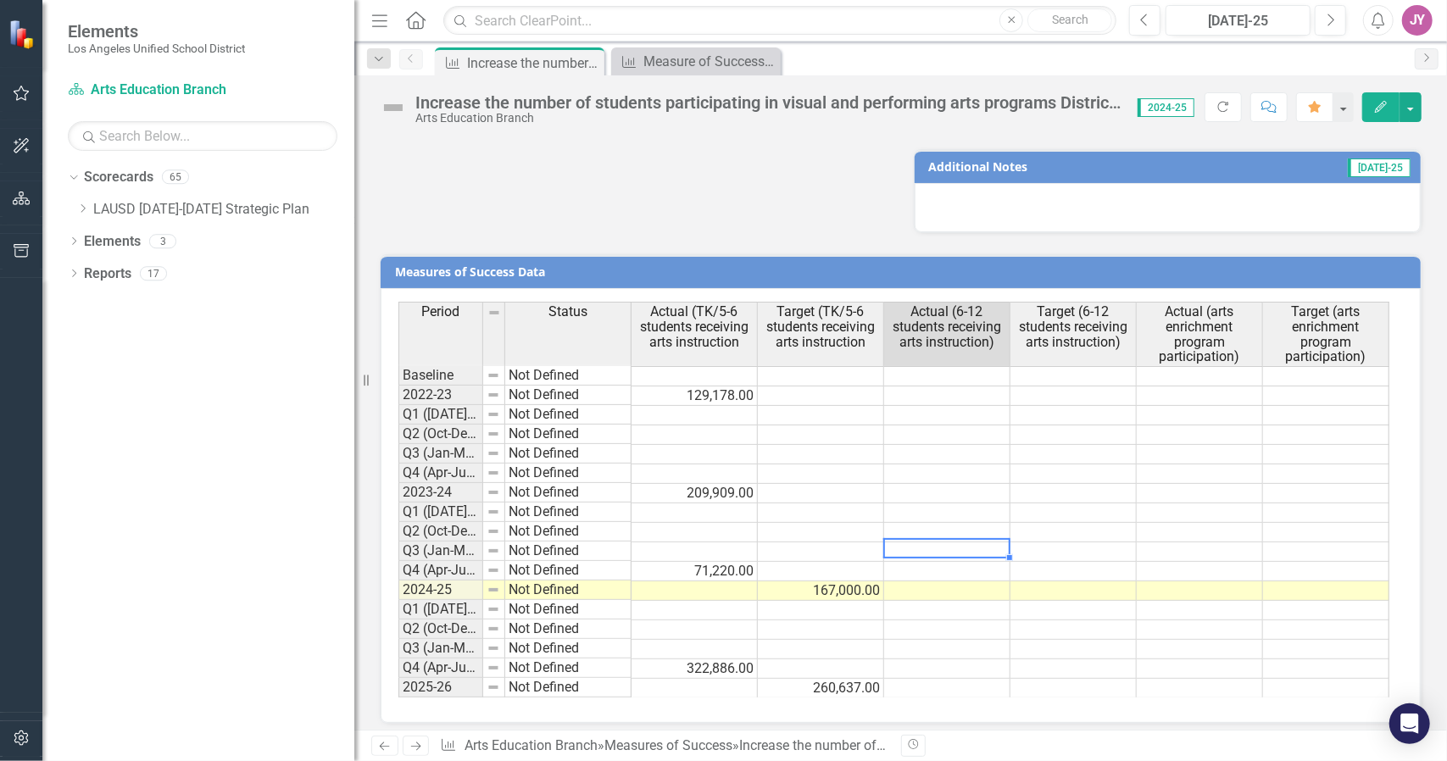
click at [822, 523] on td at bounding box center [821, 533] width 126 height 20
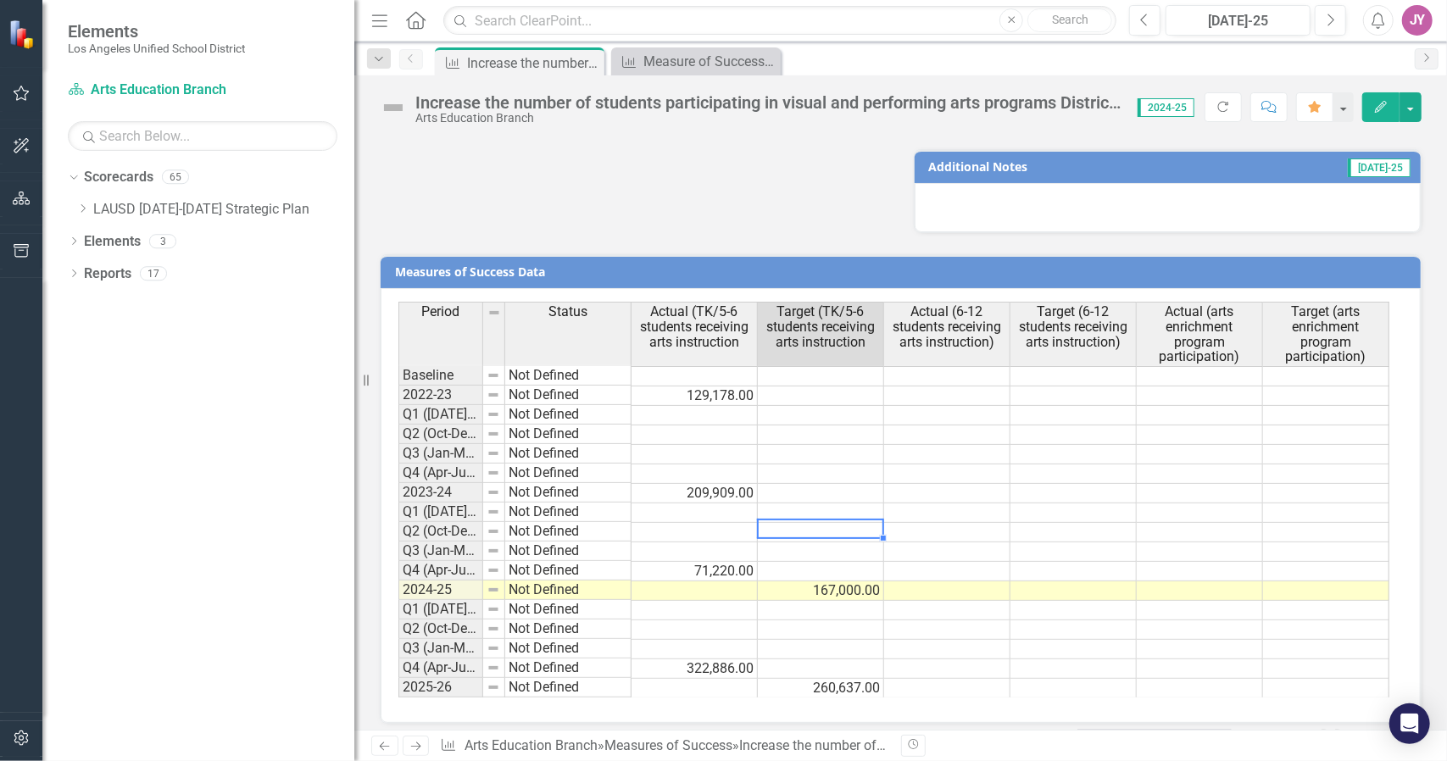
click at [935, 526] on td at bounding box center [947, 533] width 126 height 20
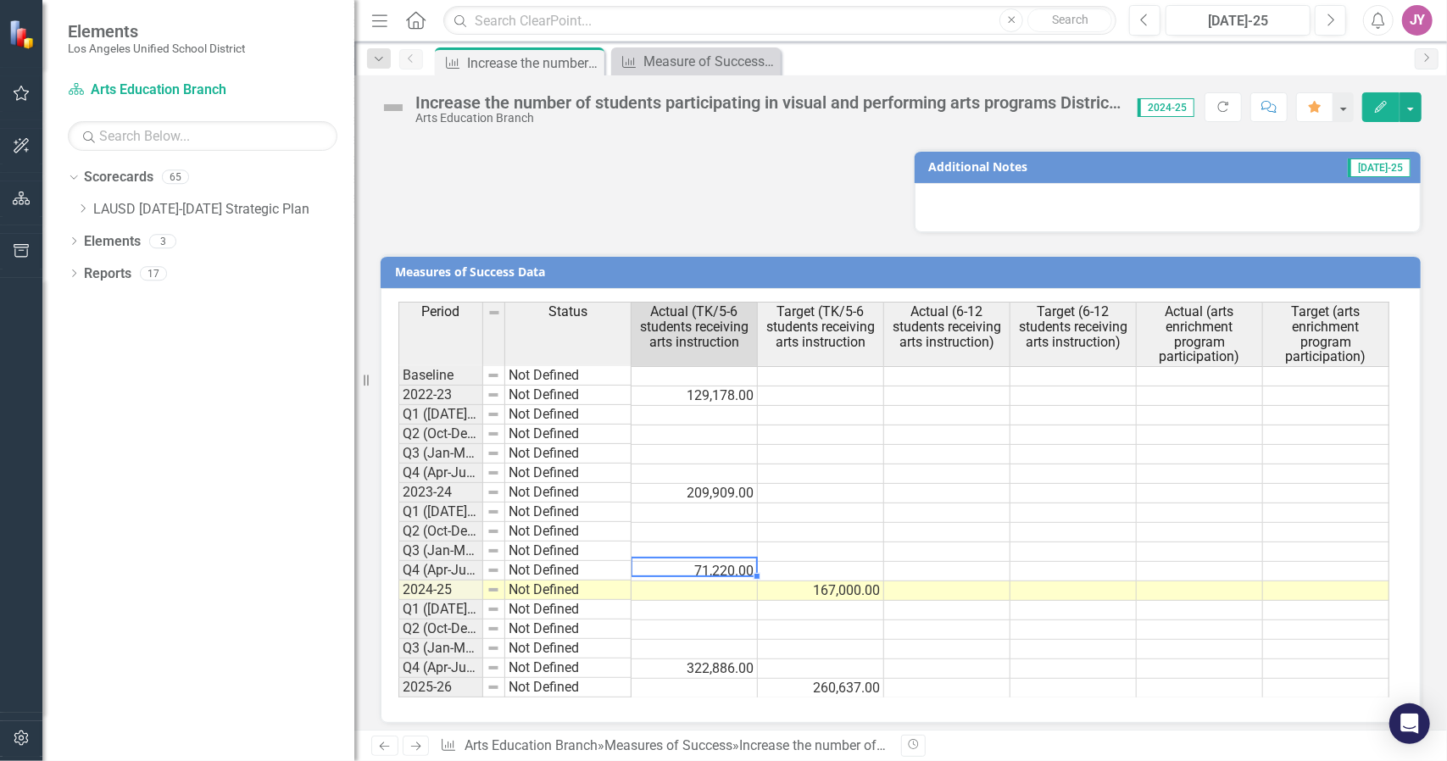
click at [741, 562] on td "71,220.00" at bounding box center [695, 572] width 126 height 20
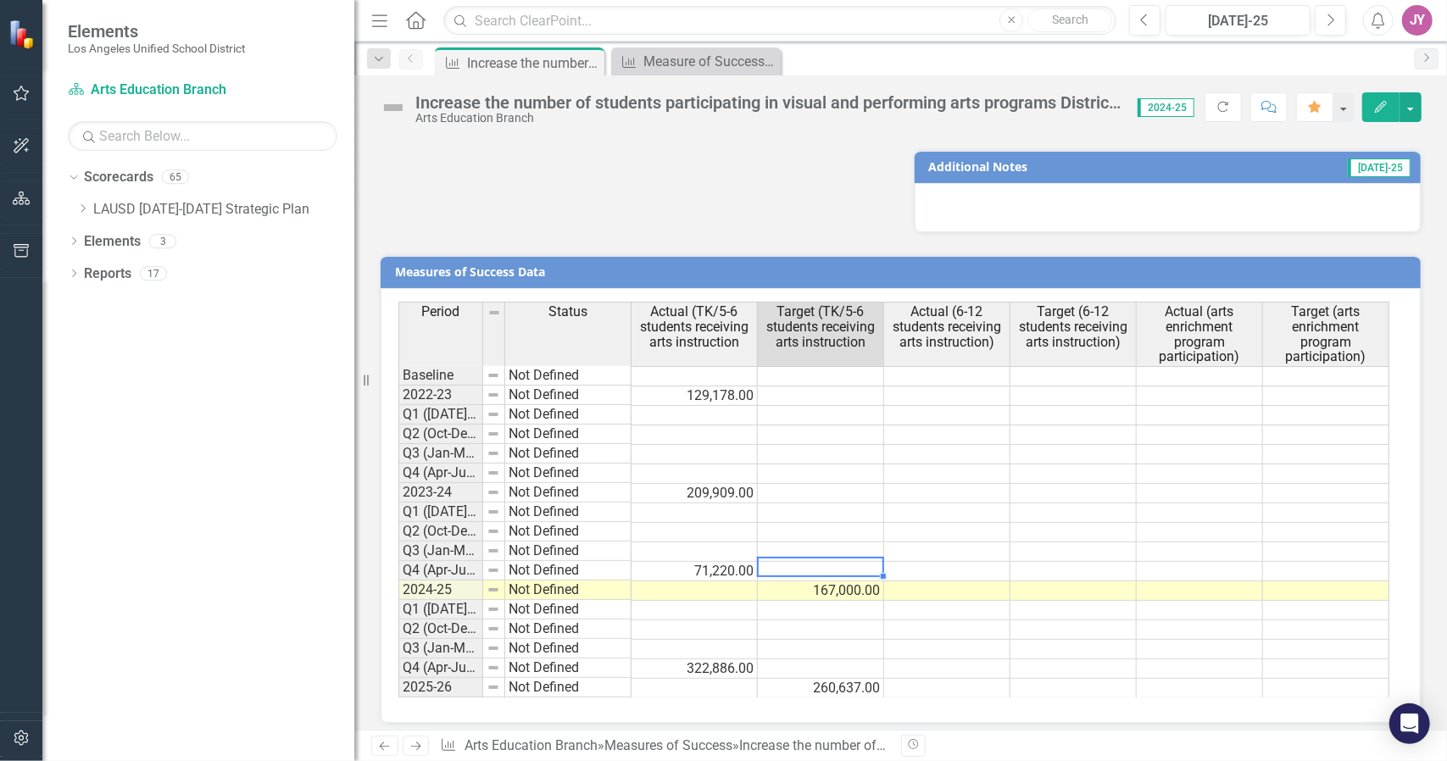
click at [797, 562] on td at bounding box center [821, 572] width 126 height 20
click at [745, 544] on td at bounding box center [695, 553] width 126 height 20
click at [798, 543] on td at bounding box center [821, 553] width 126 height 20
click at [804, 562] on td at bounding box center [821, 572] width 126 height 20
click at [1196, 326] on span "Actual (arts enrichment program participation)" at bounding box center [1199, 333] width 119 height 59
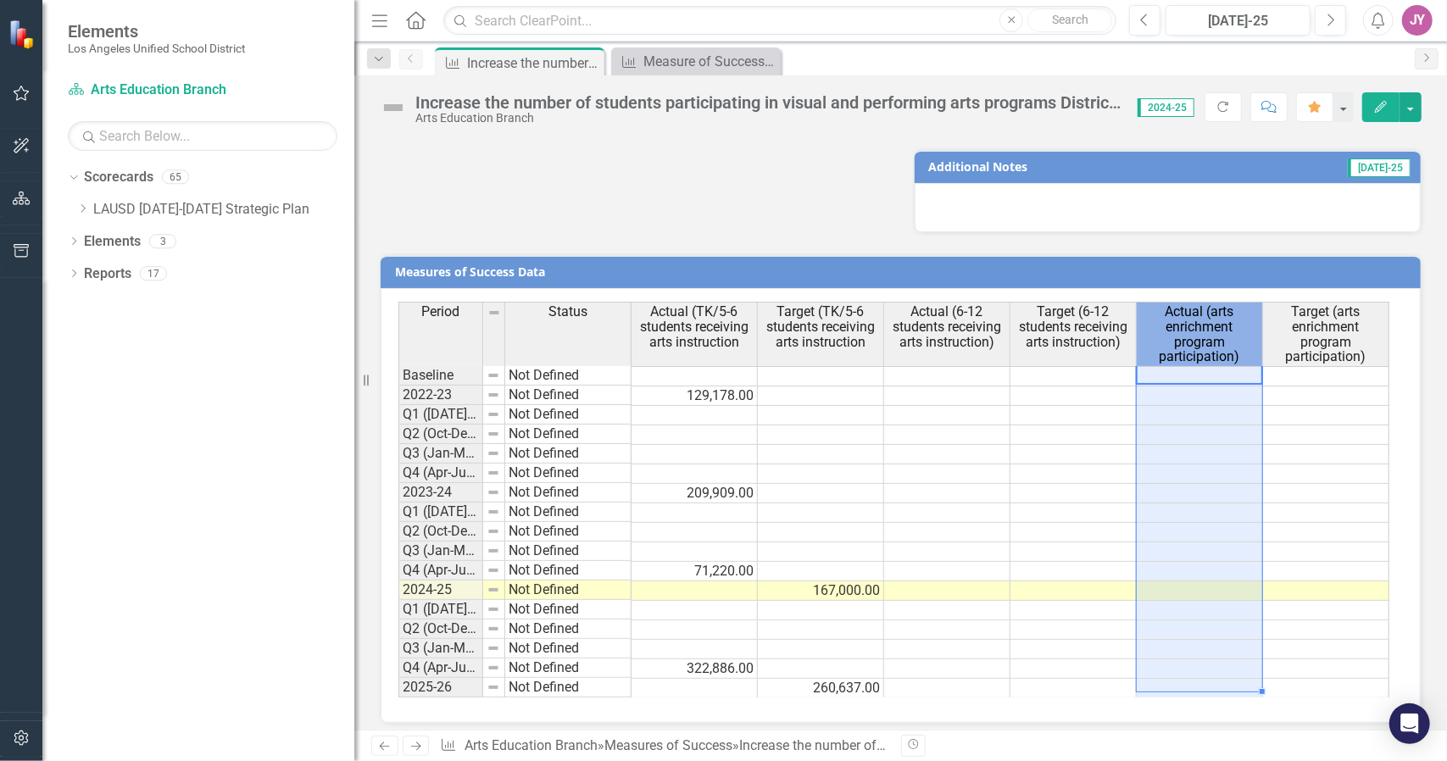
click at [1313, 337] on span "Target (arts enrichment program participation)" at bounding box center [1326, 333] width 119 height 59
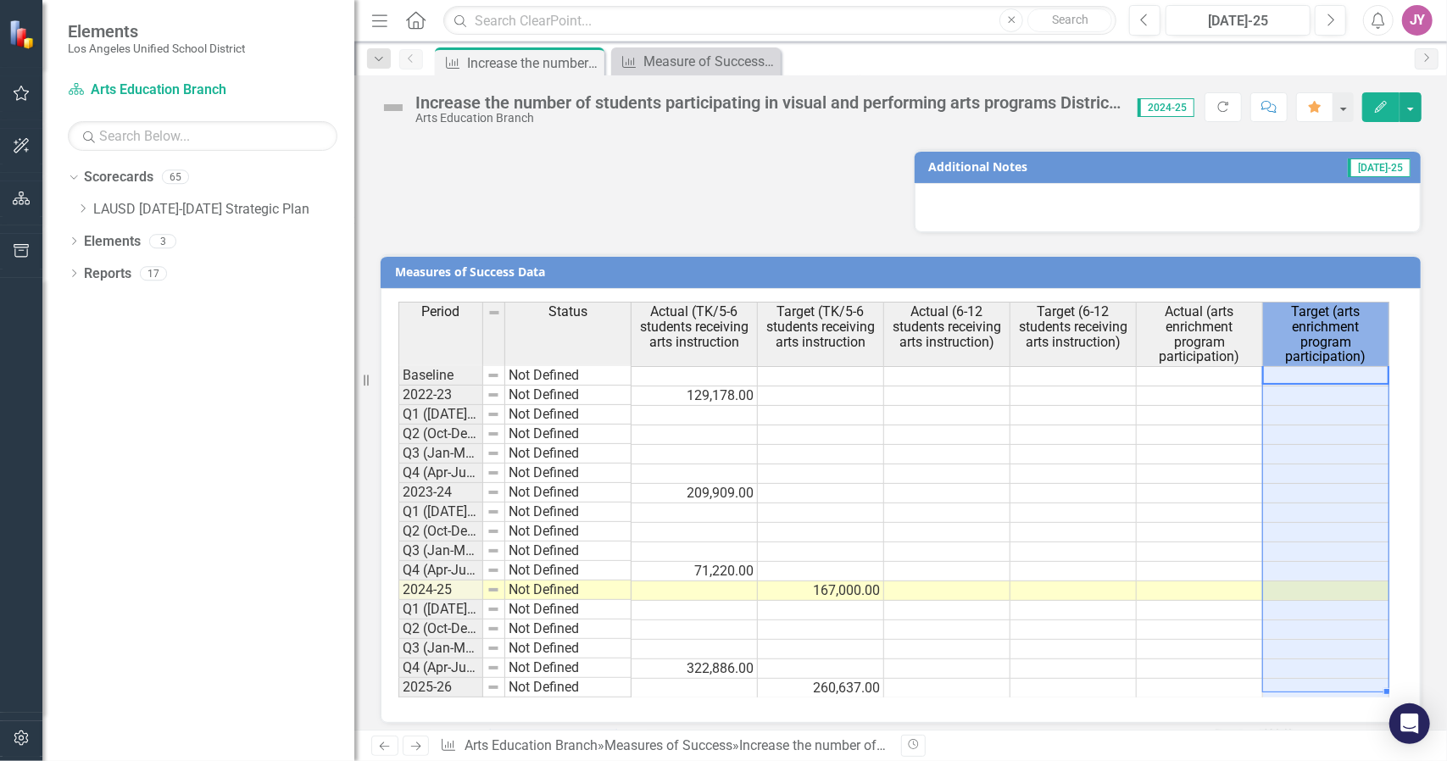
click at [1216, 465] on td at bounding box center [1200, 475] width 126 height 20
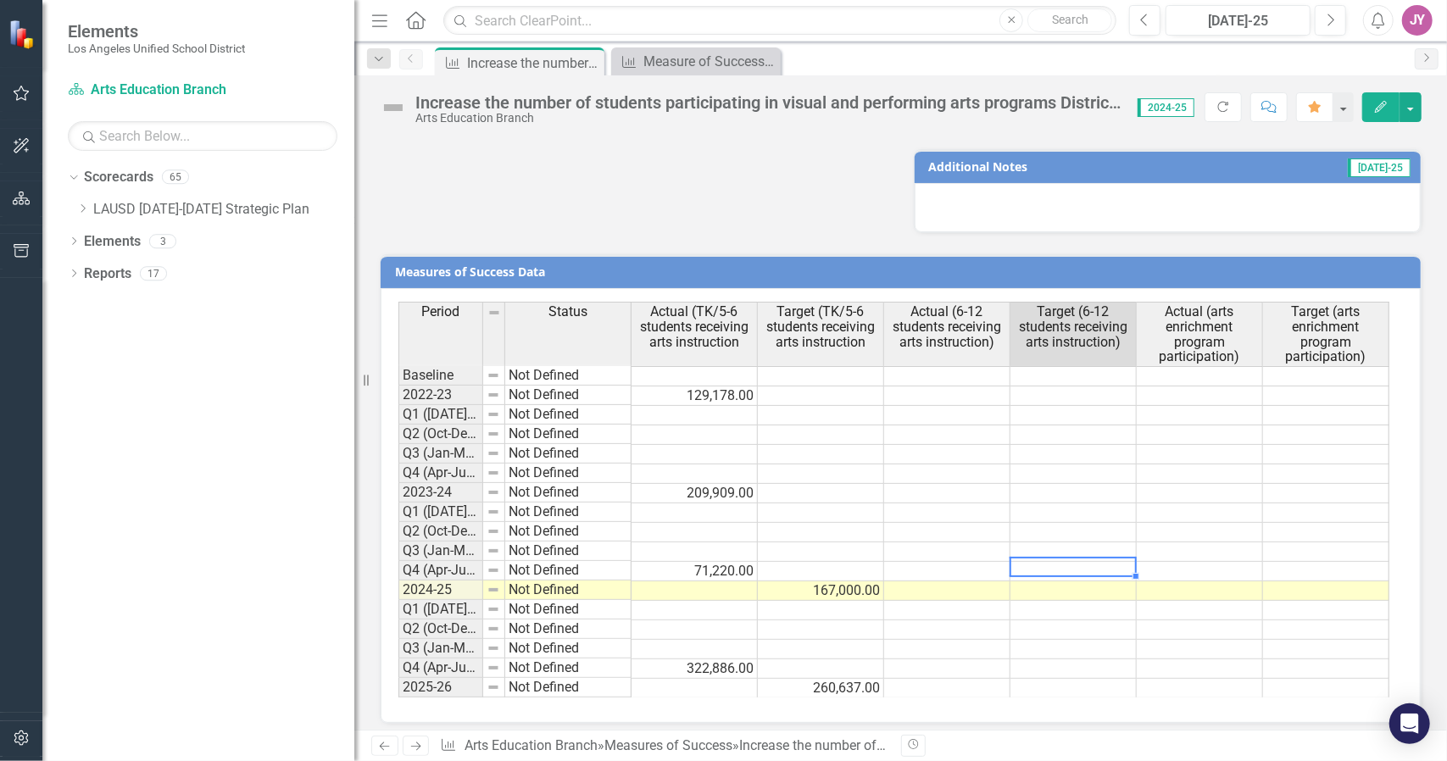
click at [1058, 562] on td at bounding box center [1074, 572] width 126 height 20
click at [817, 562] on td at bounding box center [821, 572] width 126 height 20
